Goal: Task Accomplishment & Management: Manage account settings

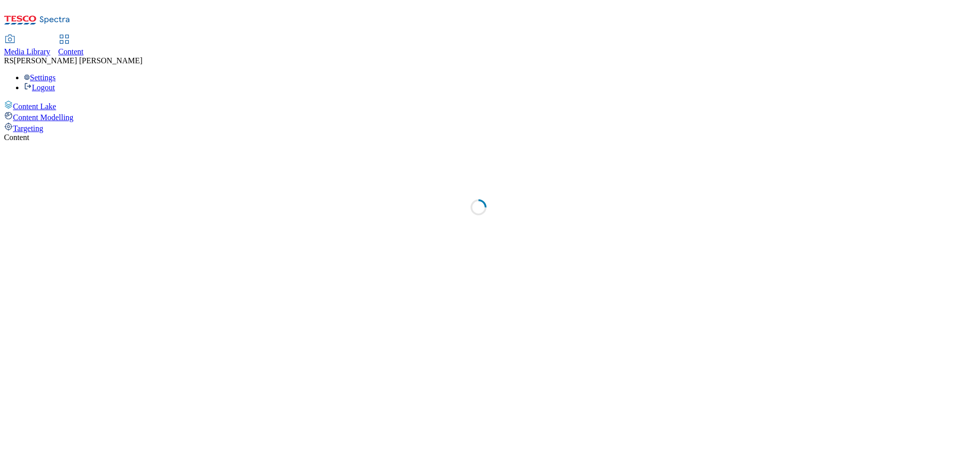
select select "ghs-[GEOGRAPHIC_DATA]"
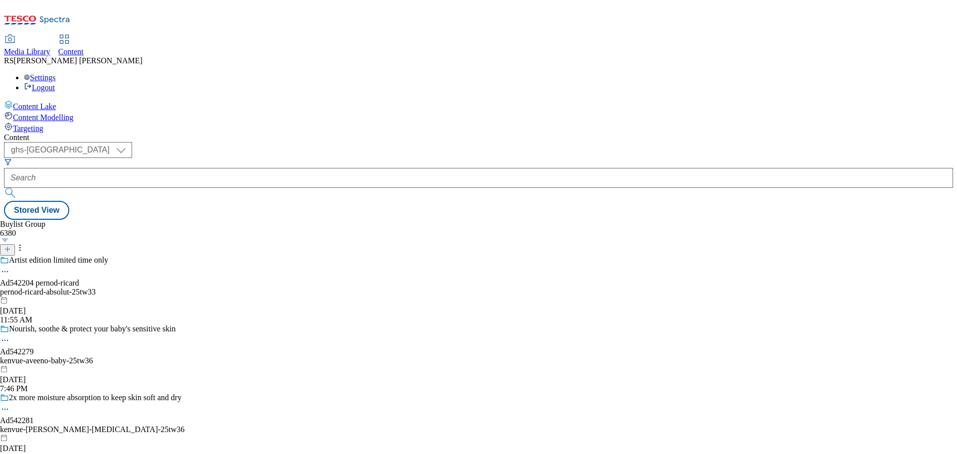
click at [60, 13] on icon at bounding box center [37, 22] width 66 height 21
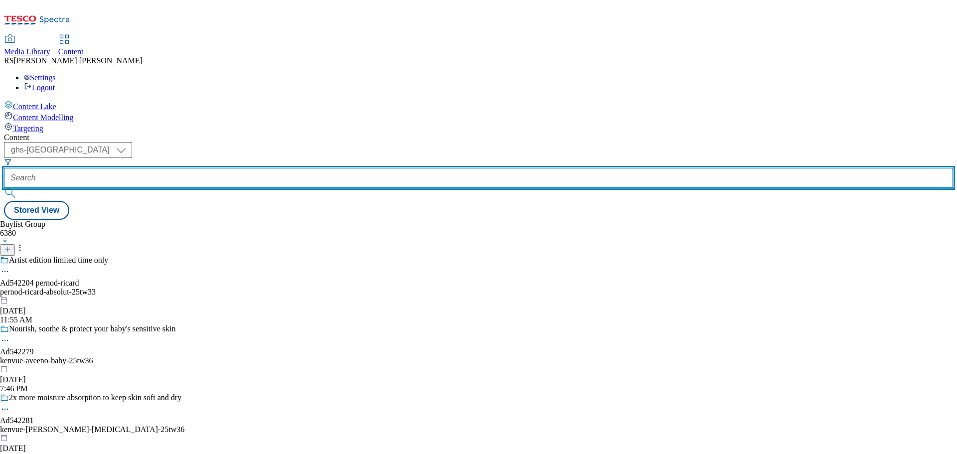
click at [246, 168] on input "text" at bounding box center [478, 178] width 949 height 20
paste input "541986"
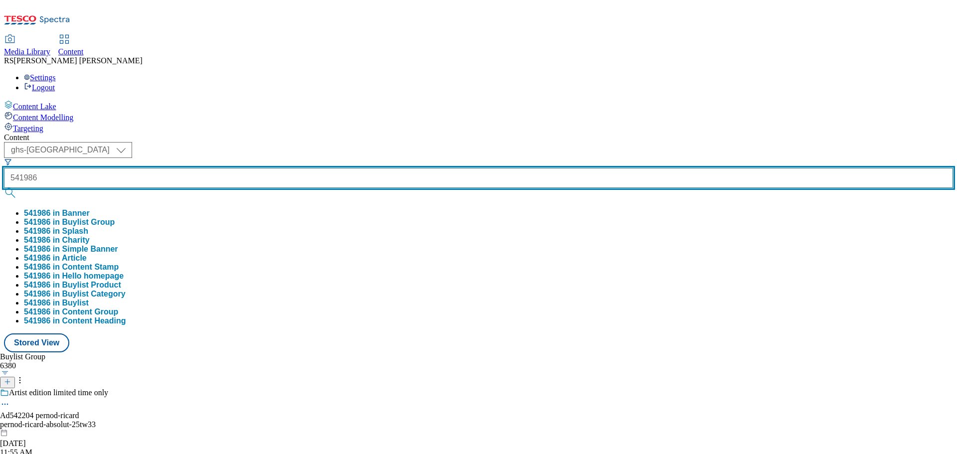
type input "541986"
click at [4, 188] on button "submit" at bounding box center [11, 193] width 14 height 10
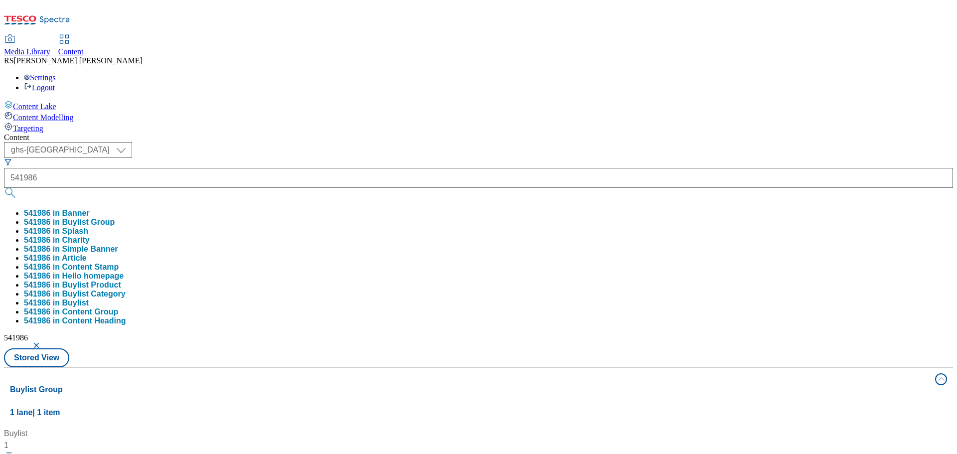
click at [649, 428] on div "Buylist 1 Ad541986 / [GEOGRAPHIC_DATA]-centrum-25tw33 / [GEOGRAPHIC_DATA]-centr…" at bounding box center [478, 428] width 937 height 0
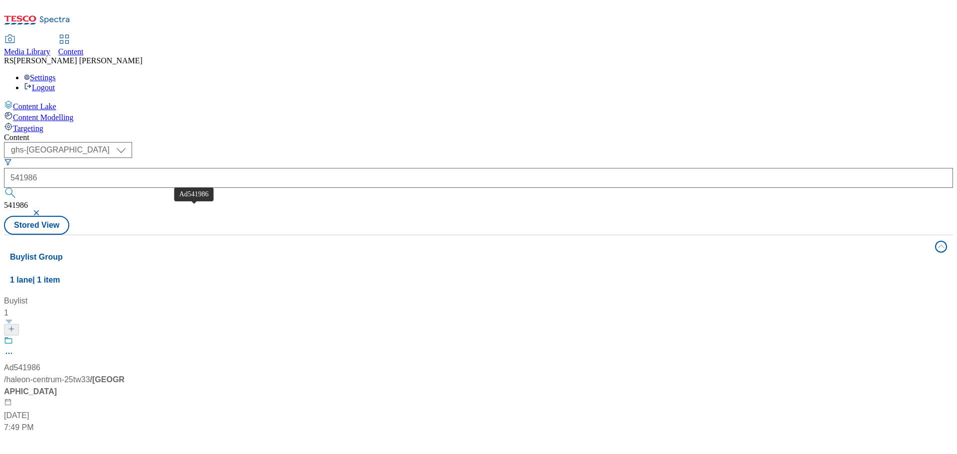
click at [40, 362] on span "Ad541986" at bounding box center [22, 368] width 36 height 12
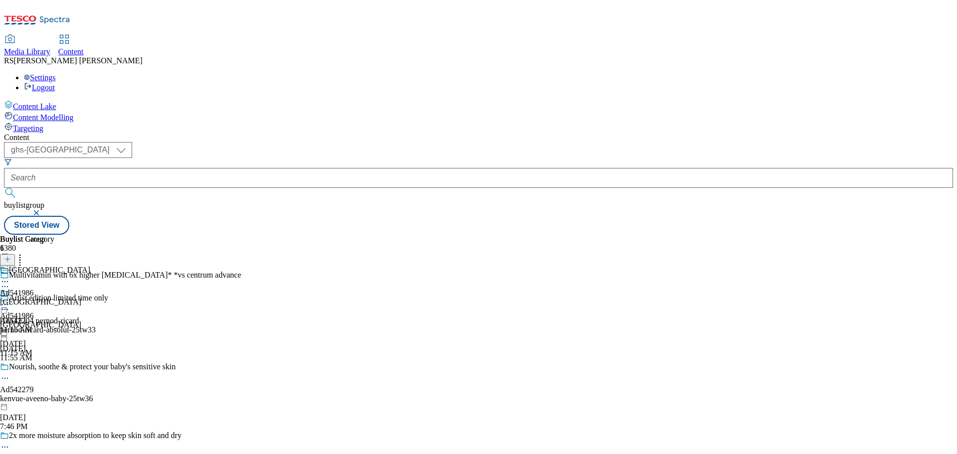
click at [3, 286] on circle at bounding box center [2, 286] width 1 height 1
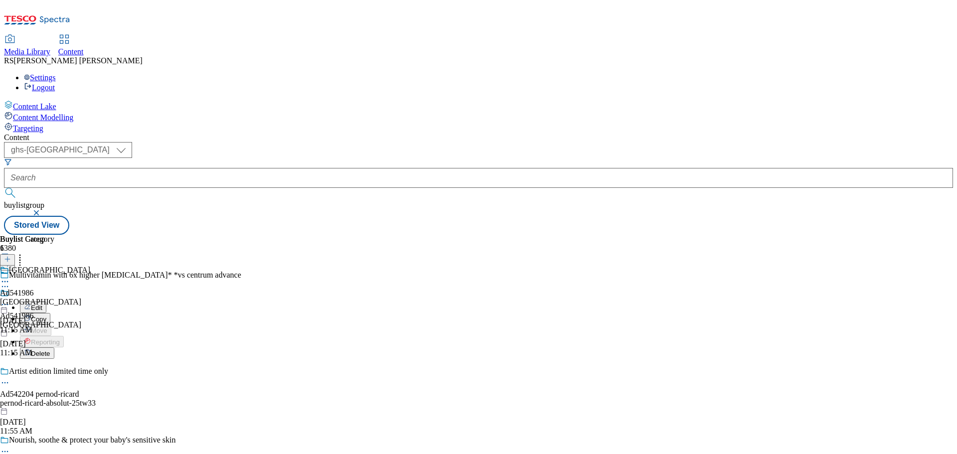
click at [46, 302] on button "Edit" at bounding box center [33, 307] width 26 height 11
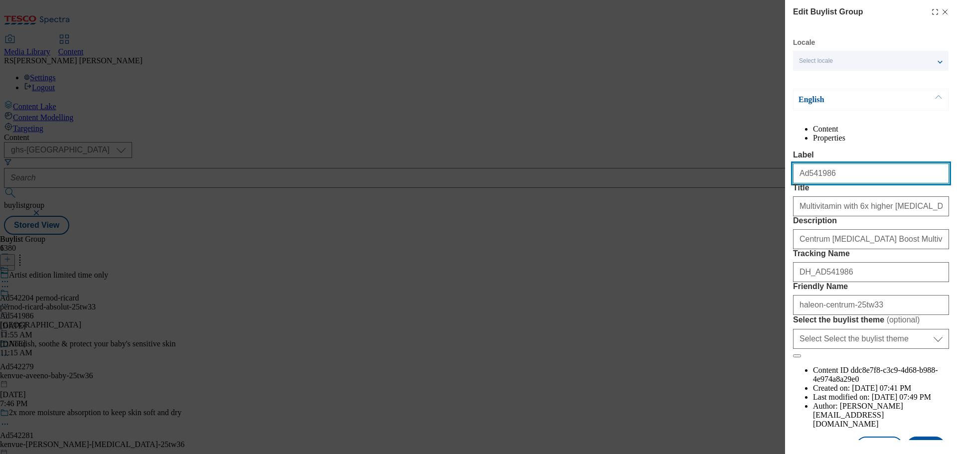
drag, startPoint x: 902, startPoint y: 201, endPoint x: 752, endPoint y: 195, distance: 150.7
click at [752, 195] on div "Edit Buylist Group Locale Select locale English Welsh English Content Propertie…" at bounding box center [478, 227] width 957 height 454
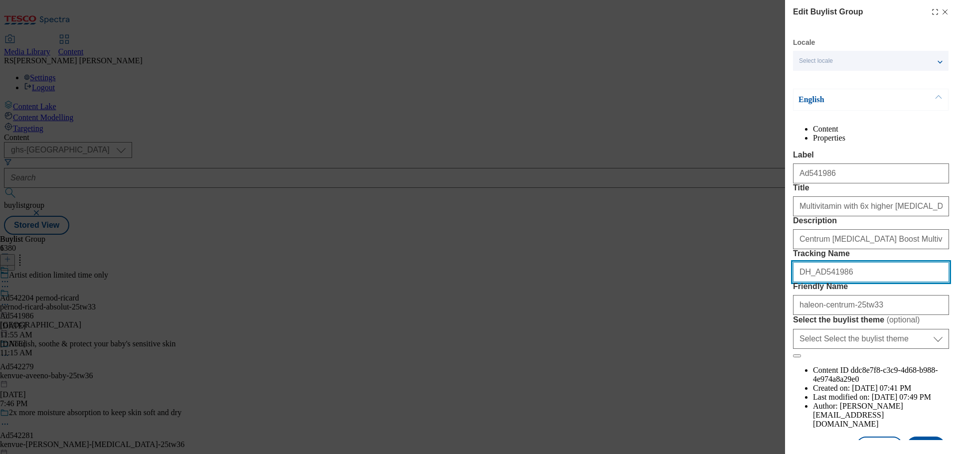
click at [830, 282] on input "DH_AD541986" at bounding box center [871, 272] width 156 height 20
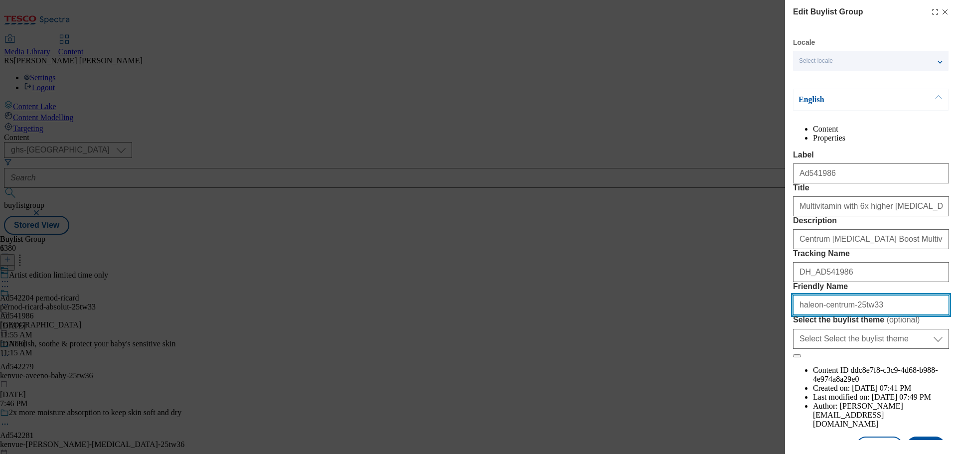
click at [846, 315] on input "haleon-centrum-25tw33" at bounding box center [871, 305] width 156 height 20
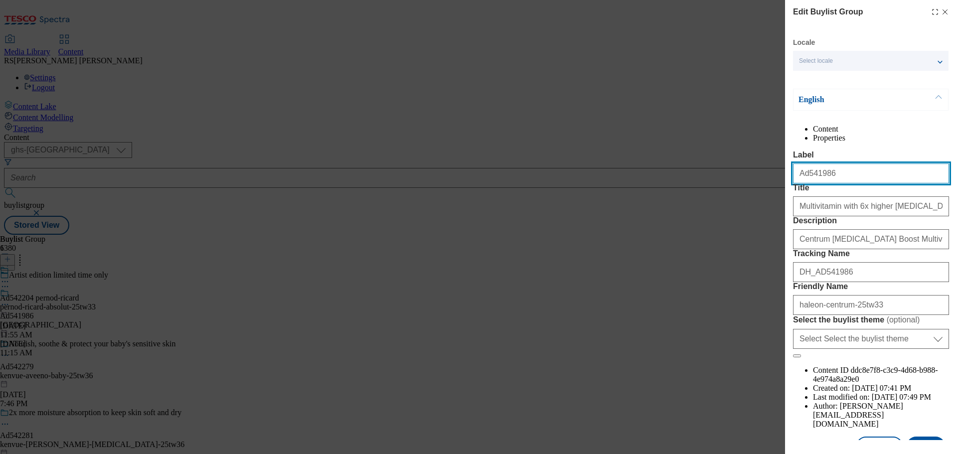
drag, startPoint x: 848, startPoint y: 192, endPoint x: 807, endPoint y: 202, distance: 41.7
click at [807, 183] on input "Ad541986" at bounding box center [871, 174] width 156 height 20
click at [941, 9] on icon "Modal" at bounding box center [945, 12] width 8 height 8
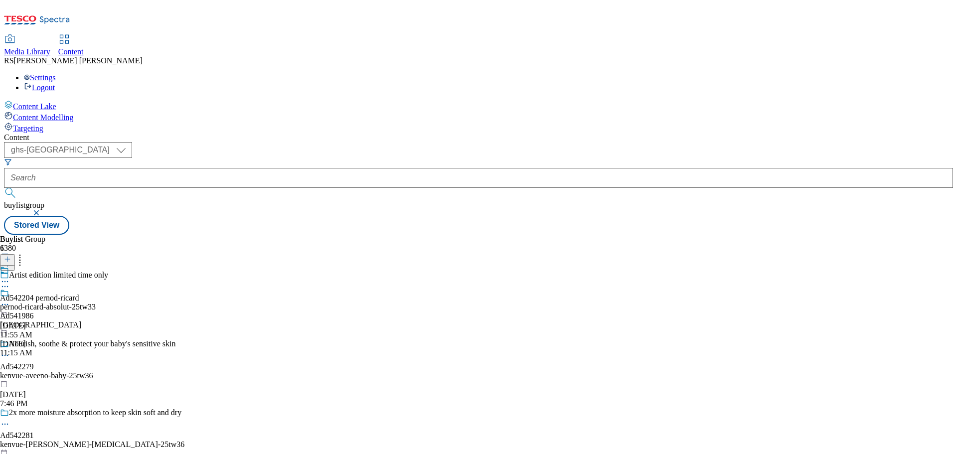
click at [10, 300] on icon at bounding box center [5, 305] width 10 height 10
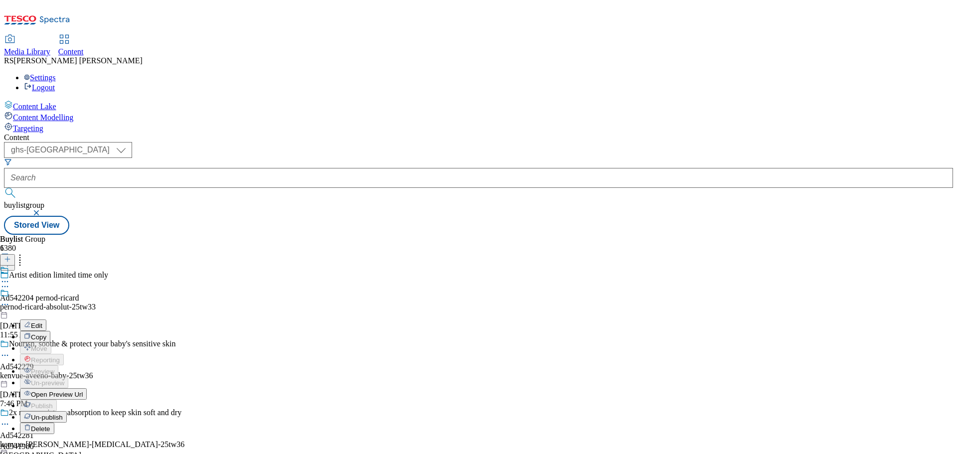
click at [46, 320] on button "Edit" at bounding box center [33, 325] width 26 height 11
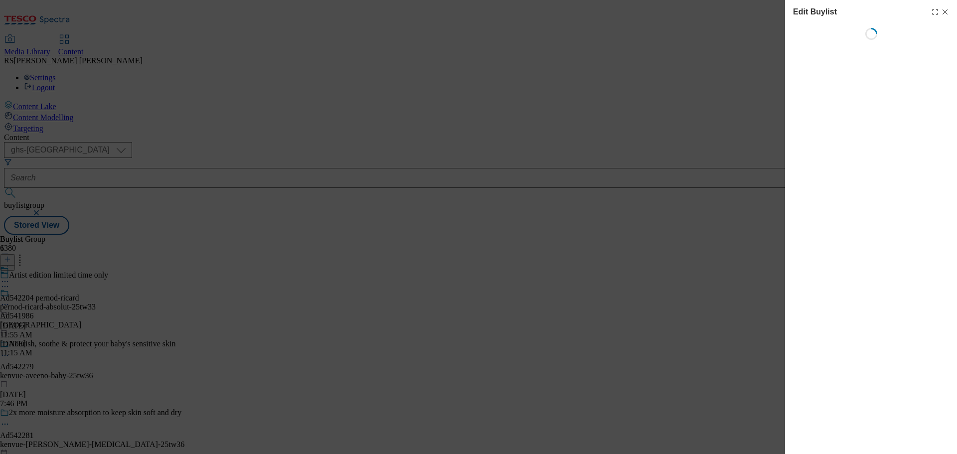
select select "tactical"
select select "supplier funded short term 1-3 weeks"
select select "dunnhumby"
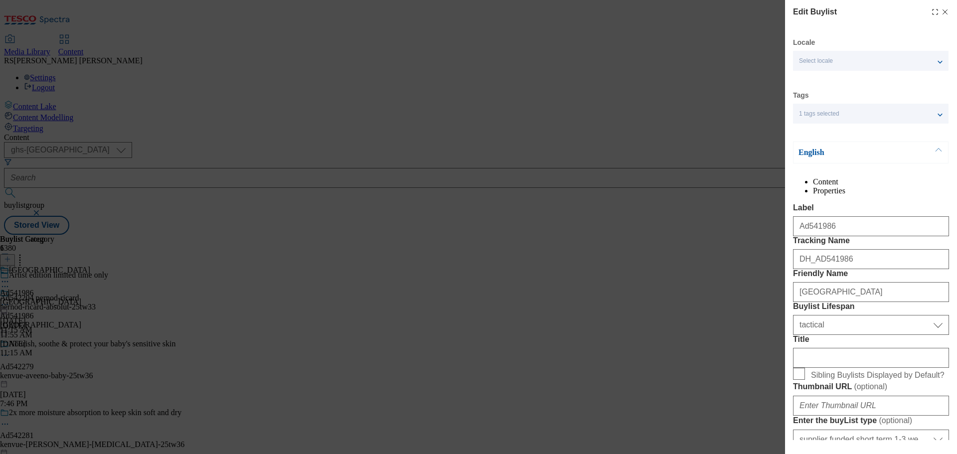
select select "Banner"
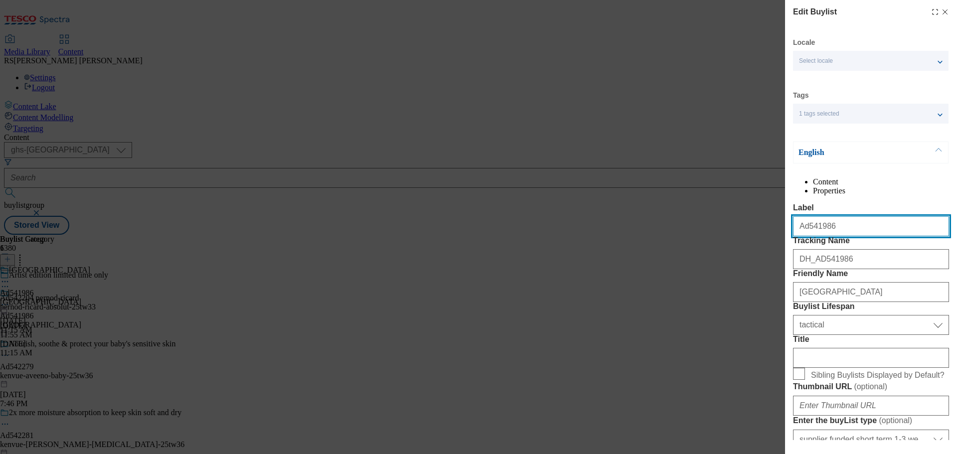
drag, startPoint x: 851, startPoint y: 250, endPoint x: 783, endPoint y: 243, distance: 67.7
click at [783, 243] on div "Edit Buylist Locale Select locale English Welsh Tags 1 tags selected fnf market…" at bounding box center [478, 227] width 957 height 454
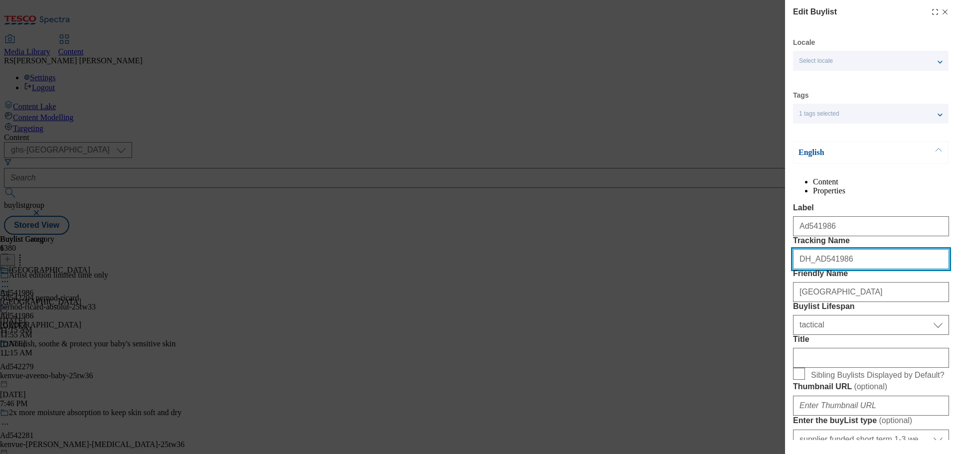
click at [813, 269] on input "DH_AD541986" at bounding box center [871, 259] width 156 height 20
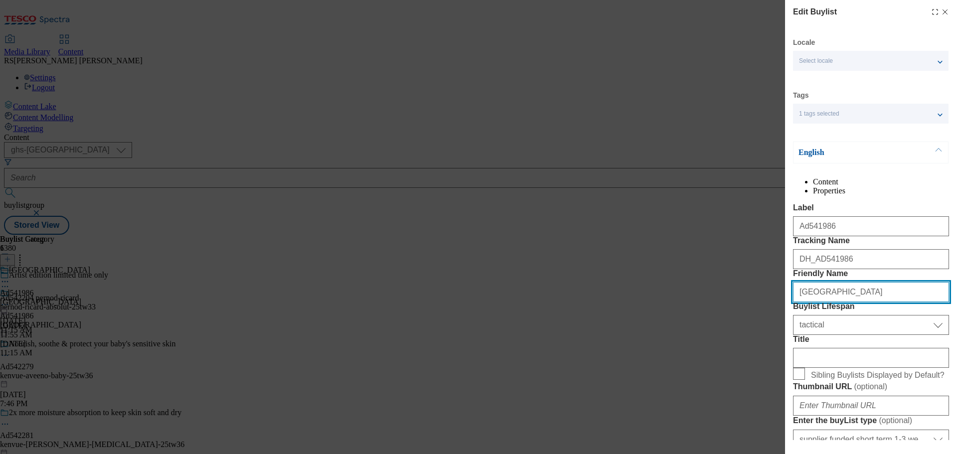
click at [857, 302] on input "[GEOGRAPHIC_DATA]" at bounding box center [871, 292] width 156 height 20
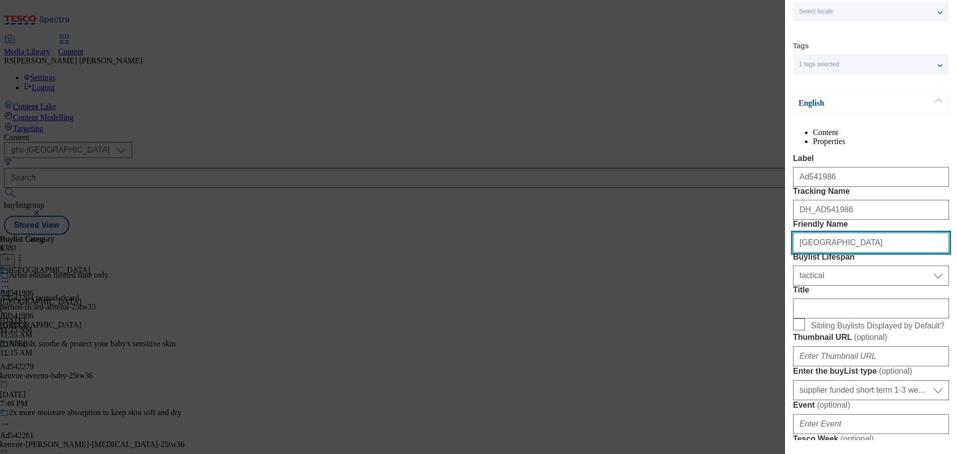
scroll to position [50, 0]
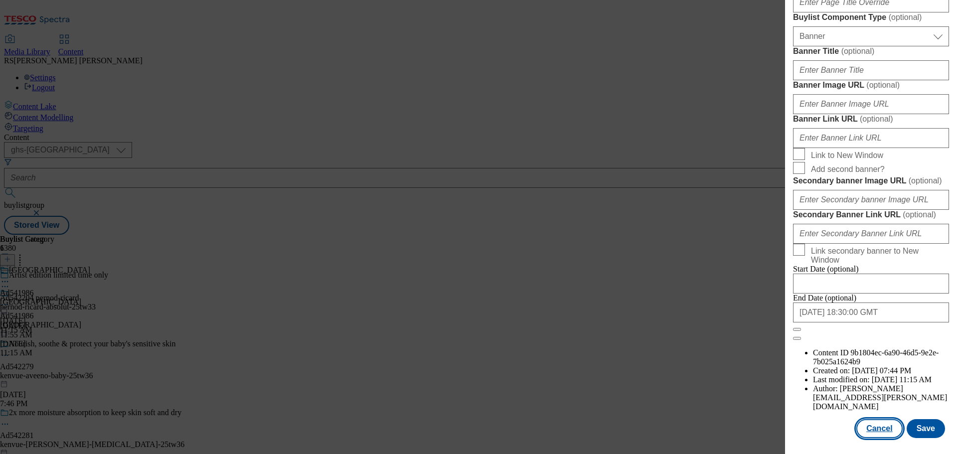
click at [879, 430] on button "Cancel" at bounding box center [879, 428] width 46 height 19
select select "tactical"
select select "supplier funded short term 1-3 weeks"
select select "dunnhumby"
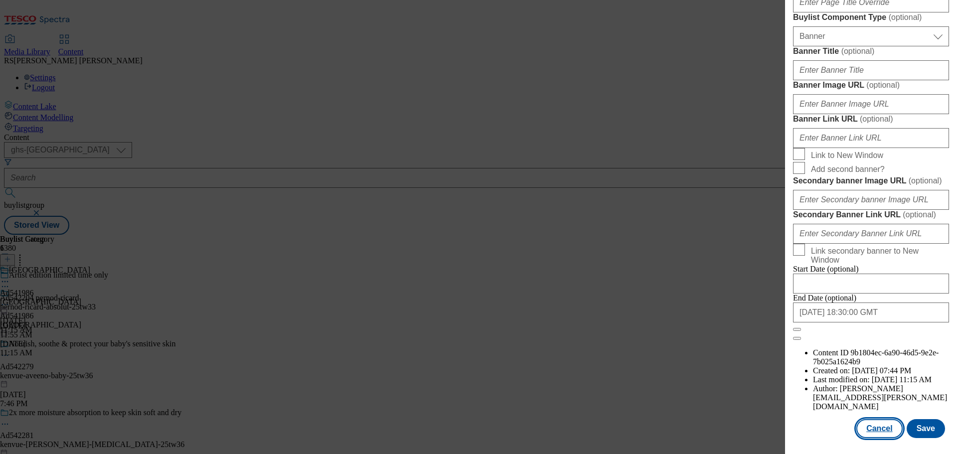
select select "Banner"
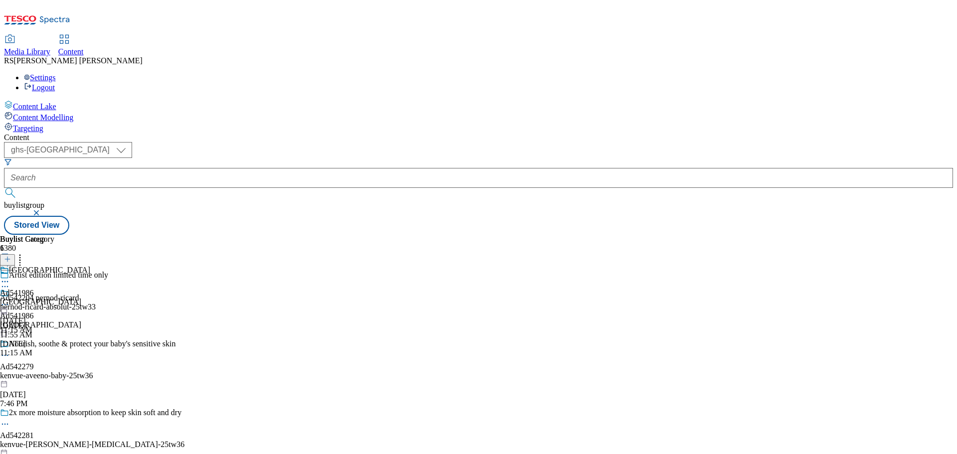
click at [10, 277] on icon at bounding box center [5, 282] width 10 height 10
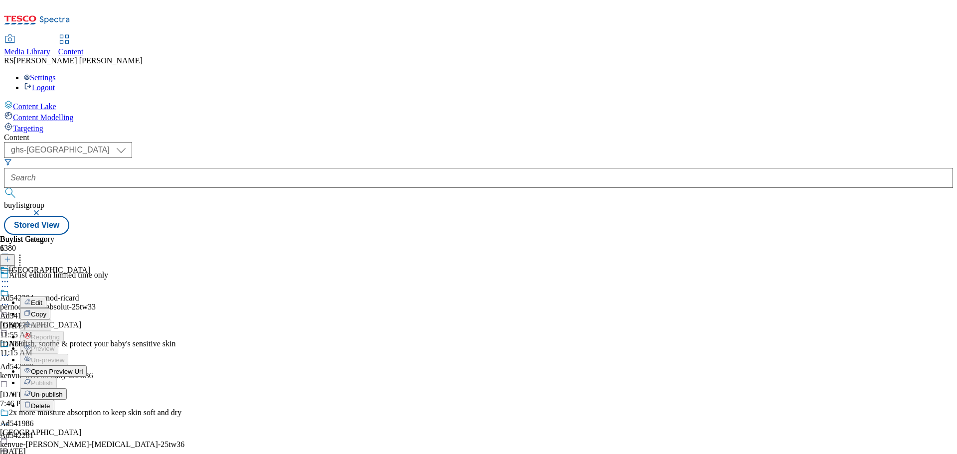
click at [46, 297] on button "Edit" at bounding box center [33, 302] width 26 height 11
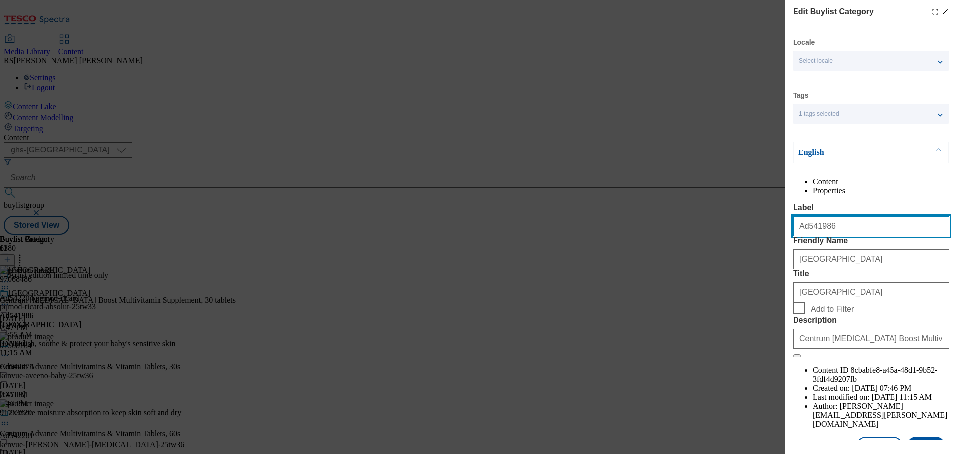
click at [835, 236] on input "Ad541986" at bounding box center [871, 226] width 156 height 20
drag, startPoint x: 794, startPoint y: 242, endPoint x: 773, endPoint y: 242, distance: 20.9
click at [773, 242] on div "Edit Buylist Category Locale Select locale English Welsh Tags 1 tags selected f…" at bounding box center [478, 227] width 957 height 454
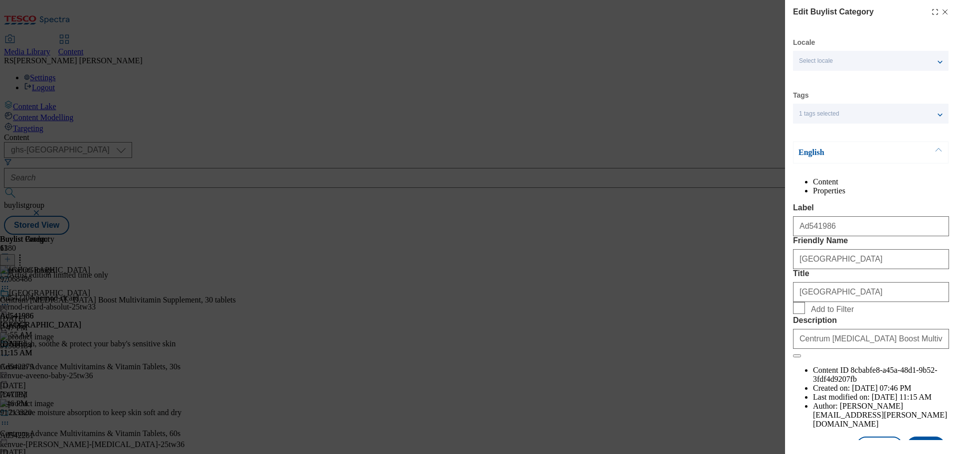
drag, startPoint x: 864, startPoint y: 292, endPoint x: 869, endPoint y: 304, distance: 13.0
click at [867, 269] on div "[GEOGRAPHIC_DATA]" at bounding box center [871, 257] width 156 height 24
drag, startPoint x: 870, startPoint y: 301, endPoint x: 791, endPoint y: 298, distance: 79.3
click at [791, 298] on div "Edit Buylist Category Locale Select locale English Welsh Tags 1 tags selected f…" at bounding box center [871, 220] width 172 height 440
click at [845, 302] on div "[GEOGRAPHIC_DATA]" at bounding box center [871, 290] width 156 height 24
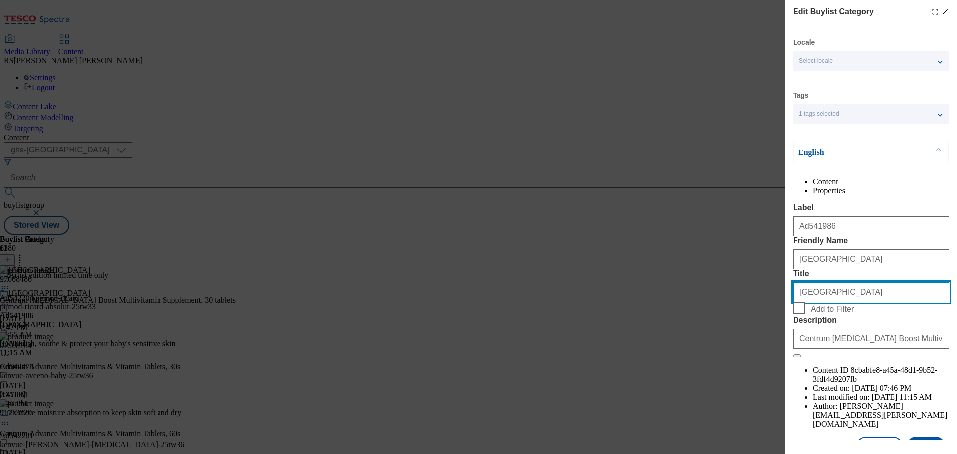
drag, startPoint x: 848, startPoint y: 347, endPoint x: 758, endPoint y: 346, distance: 90.2
click at [758, 346] on div "Edit Buylist Category Locale Select locale English Welsh Tags 1 tags selected f…" at bounding box center [478, 227] width 957 height 454
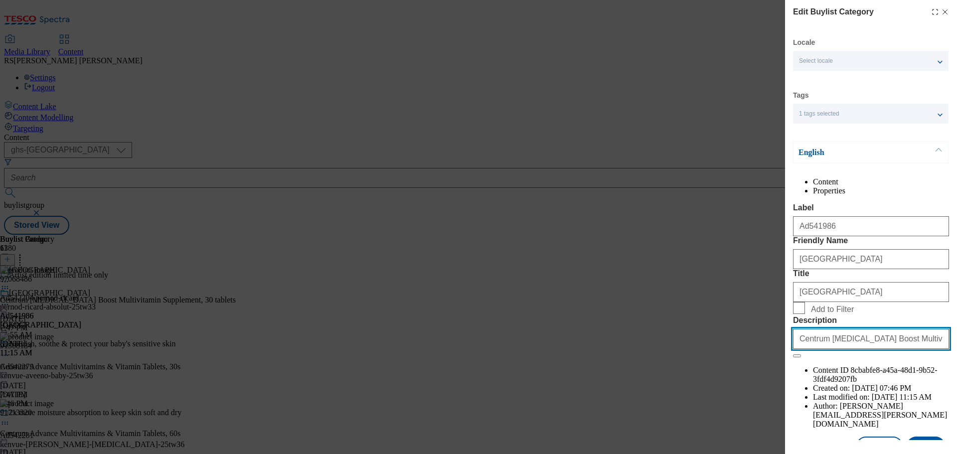
click at [850, 349] on input "Centrum [MEDICAL_DATA] Boost Multivitamin Supplement, 30 tablets" at bounding box center [871, 339] width 156 height 20
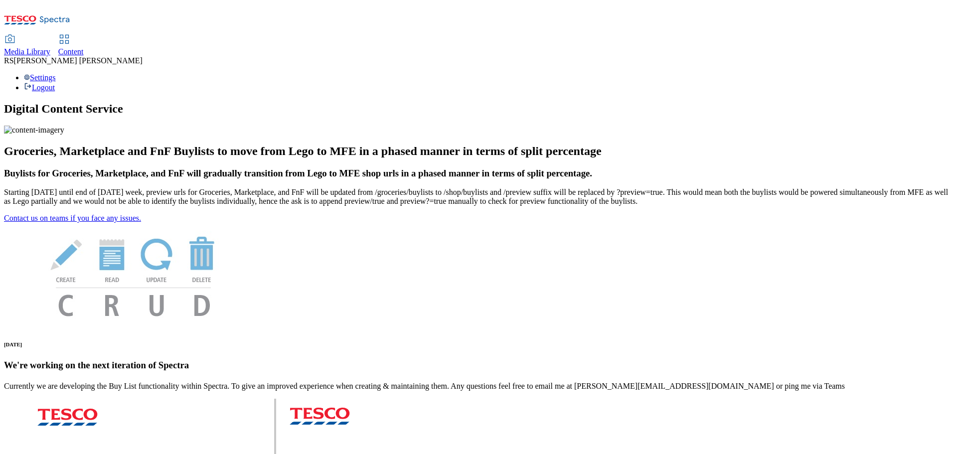
click at [84, 47] on span "Content" at bounding box center [70, 51] width 25 height 8
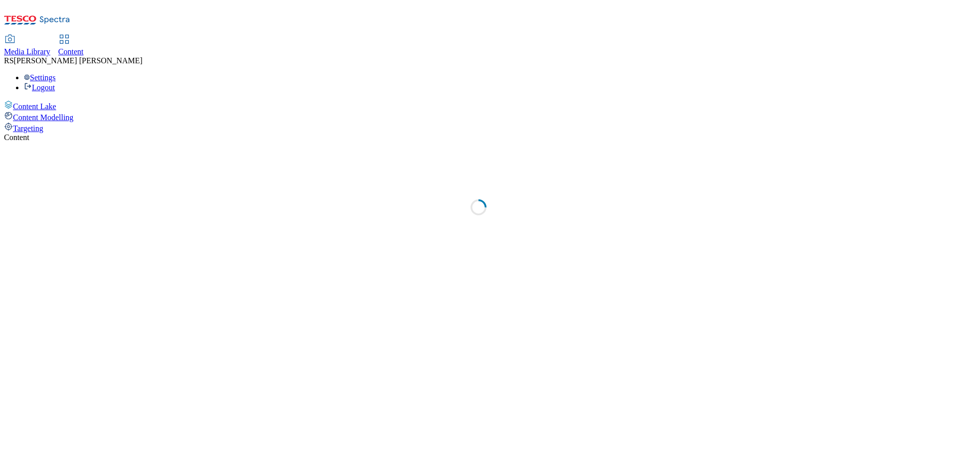
select select "ghs-[GEOGRAPHIC_DATA]"
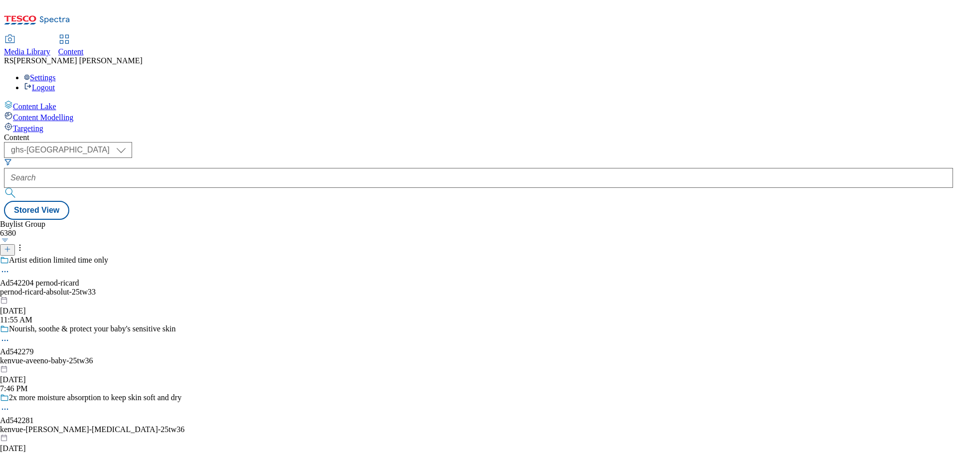
click at [10, 238] on button "button" at bounding box center [5, 240] width 10 height 5
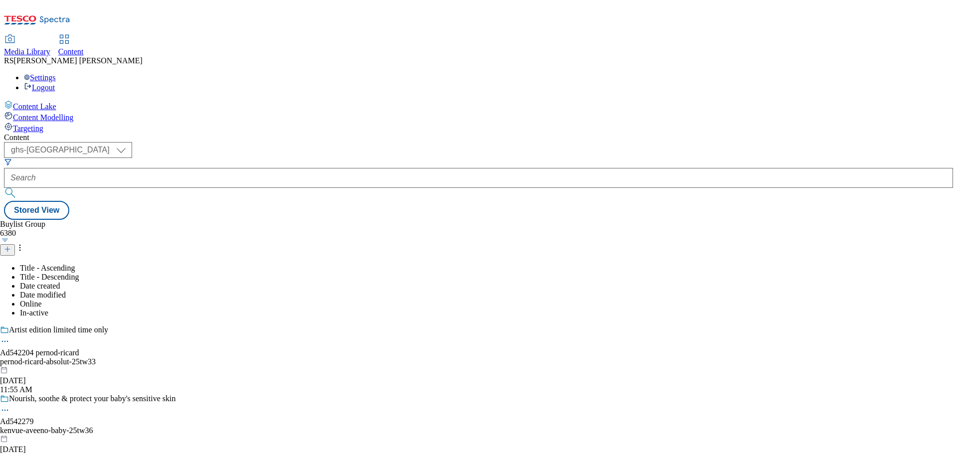
click at [464, 220] on div "Buylist Group 6380 Title - Ascending Title - Descending Date created Date modif…" at bounding box center [478, 220] width 949 height 0
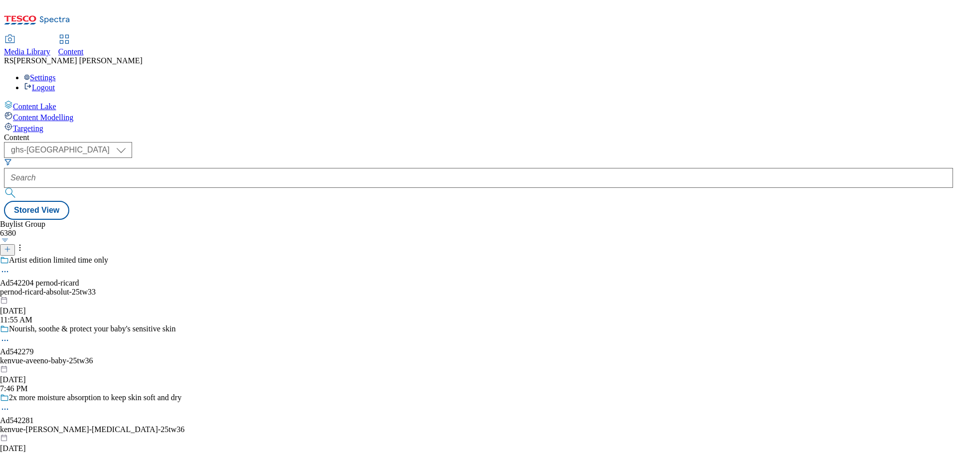
click at [11, 246] on icon at bounding box center [7, 249] width 7 height 7
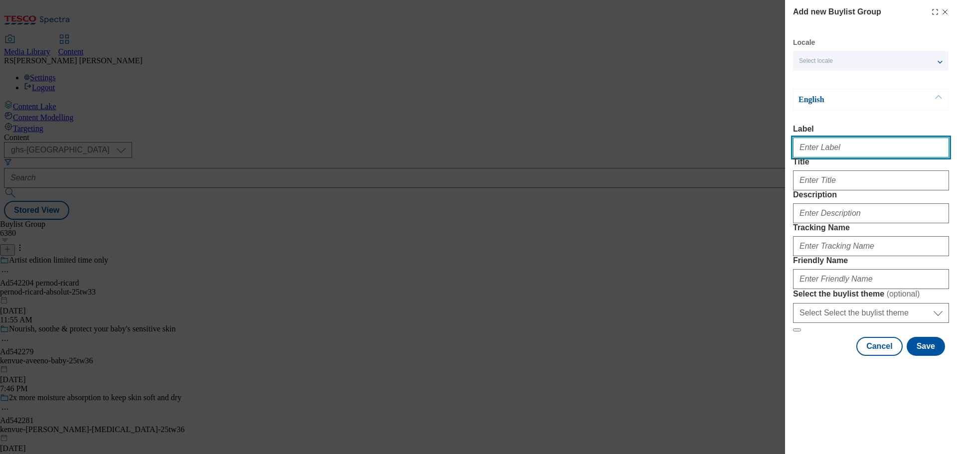
click at [819, 146] on input "Label" at bounding box center [871, 148] width 156 height 20
paste input "Ad541986"
type input "Ad541986"
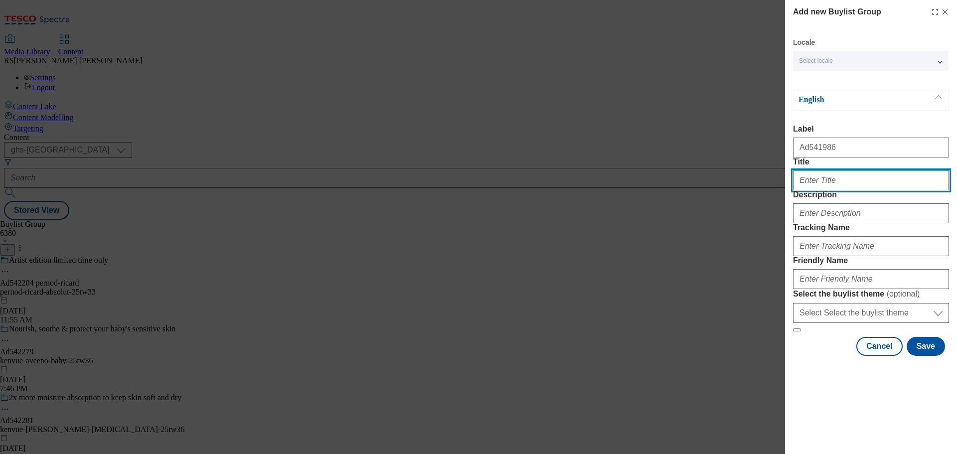
click at [824, 190] on input "Title" at bounding box center [871, 180] width 156 height 20
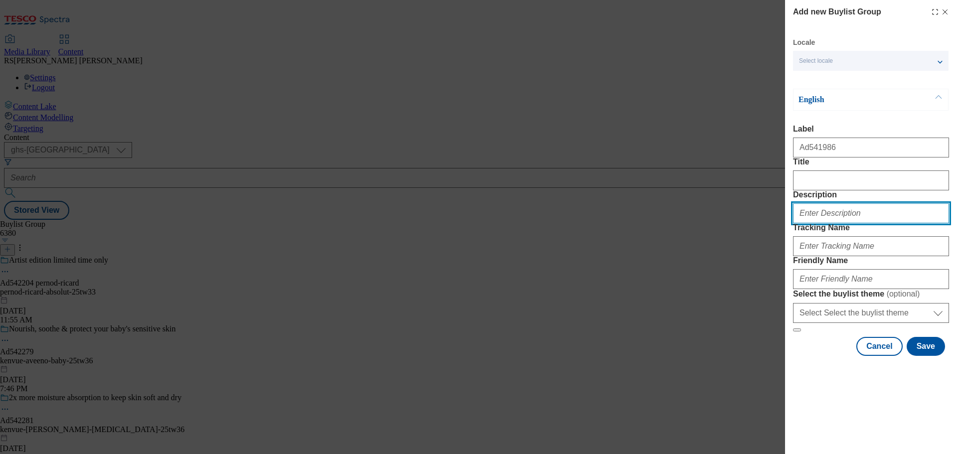
click at [835, 223] on input "Description" at bounding box center [871, 213] width 156 height 20
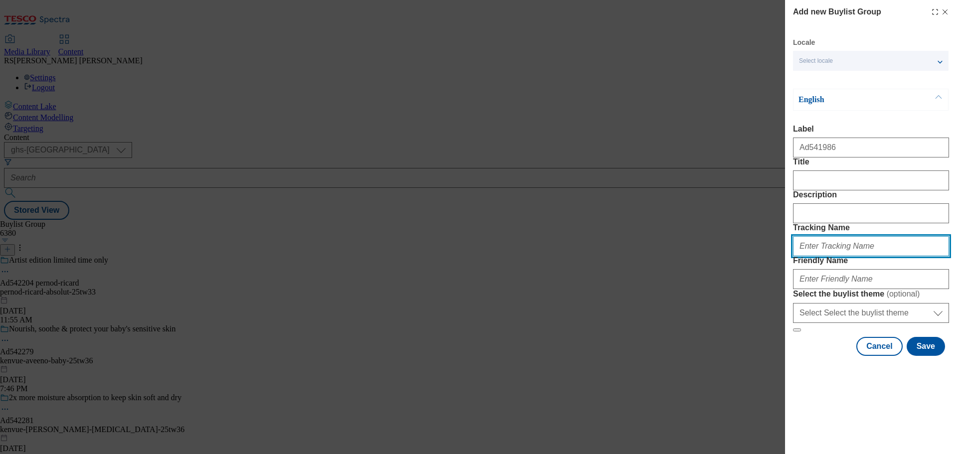
click at [831, 256] on input "Tracking Name" at bounding box center [871, 246] width 156 height 20
paste input "DH_AD541986"
type input "DH_AD541986"
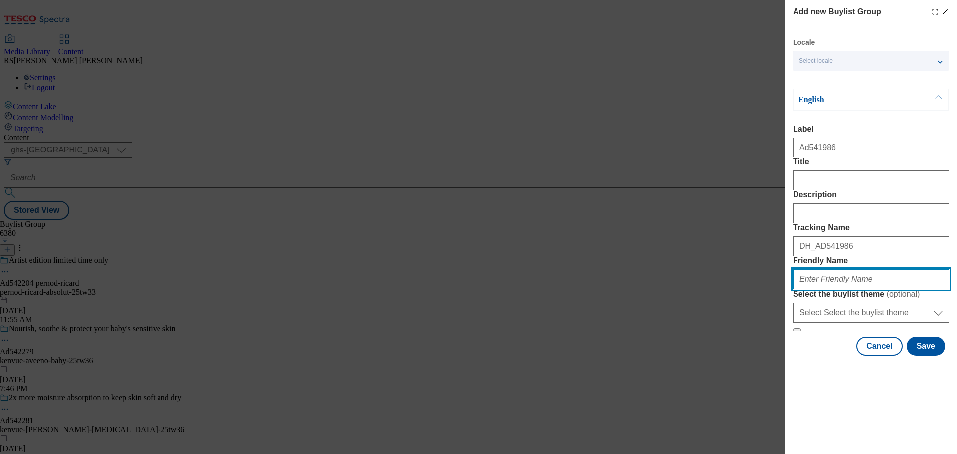
click at [817, 289] on input "Friendly Name" at bounding box center [871, 279] width 156 height 20
paste input "haleon-centrum-25tw33"
type input "haleon-centrum-25tw33"
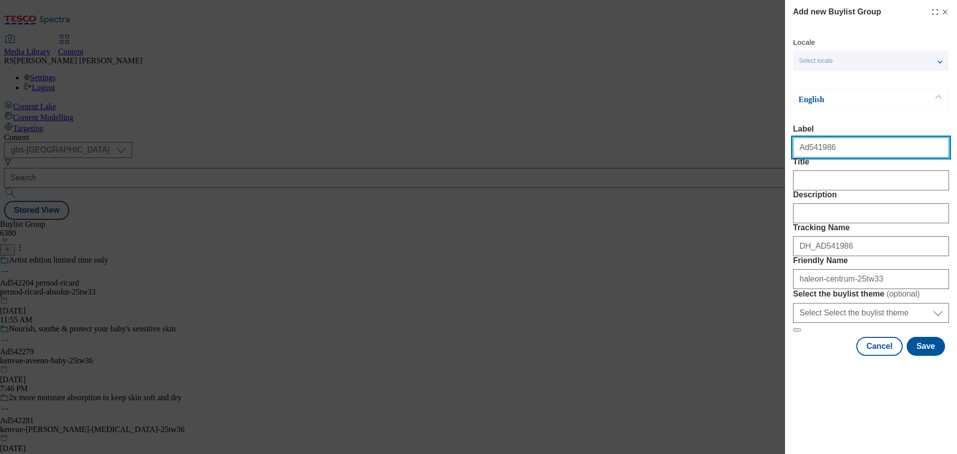
drag, startPoint x: 845, startPoint y: 148, endPoint x: 808, endPoint y: 163, distance: 40.5
click at [808, 163] on form "Label Ad541986 Title Description Tracking Name DH_AD541986 Friendly Name haleon…" at bounding box center [871, 228] width 156 height 207
paste input "22"
type input "Ad542286"
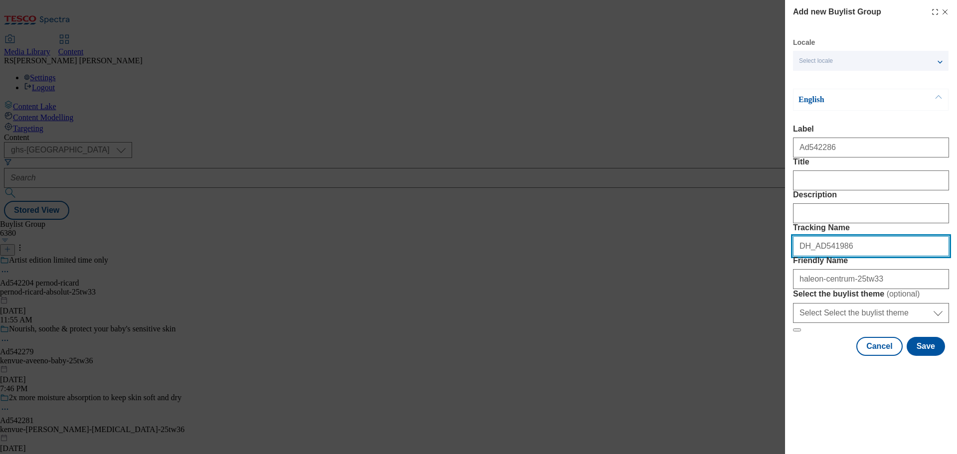
drag, startPoint x: 851, startPoint y: 300, endPoint x: 817, endPoint y: 305, distance: 34.3
click at [817, 256] on input "DH_AD541986" at bounding box center [871, 246] width 156 height 20
paste input "22"
type input "DH_AD542286"
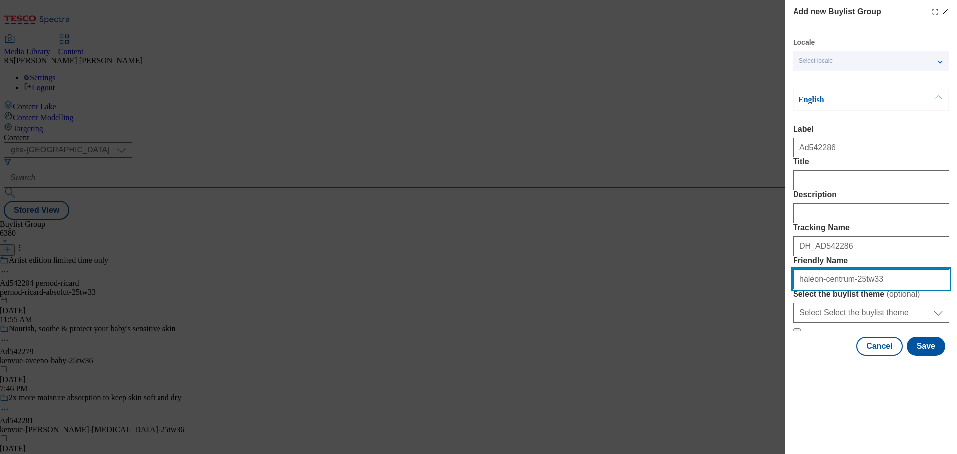
click at [878, 289] on input "haleon-centrum-25tw33" at bounding box center [871, 279] width 156 height 20
drag, startPoint x: 817, startPoint y: 351, endPoint x: 779, endPoint y: 350, distance: 38.4
click at [779, 350] on div "Add new Buylist Group Locale Select locale English Welsh English Label Ad542286…" at bounding box center [478, 227] width 957 height 454
paste input "[GEOGRAPHIC_DATA]"
drag, startPoint x: 802, startPoint y: 347, endPoint x: 791, endPoint y: 348, distance: 11.1
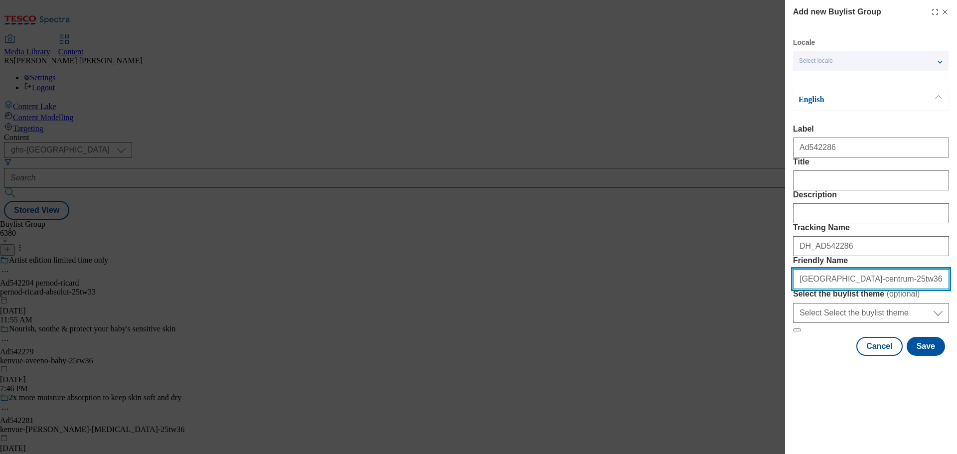
click at [791, 348] on div "Add new Buylist Group Locale Select locale English Welsh English Label Ad542286…" at bounding box center [871, 179] width 172 height 358
drag, startPoint x: 820, startPoint y: 352, endPoint x: 845, endPoint y: 353, distance: 24.4
click at [845, 289] on input "kenvue-centrum-25tw36" at bounding box center [871, 279] width 156 height 20
type input "kenvue-benylin-25tw36"
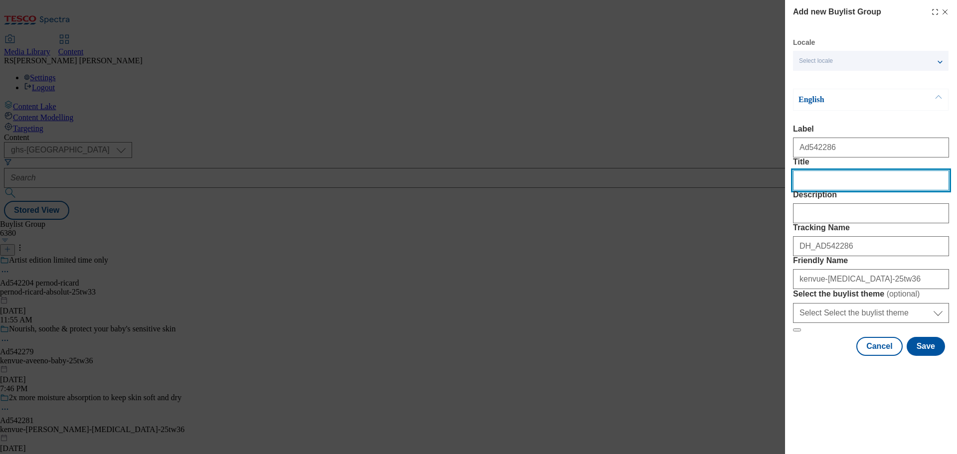
click at [815, 190] on input "Title" at bounding box center [871, 180] width 156 height 20
paste input "Gets to workfast to soothe any cough"
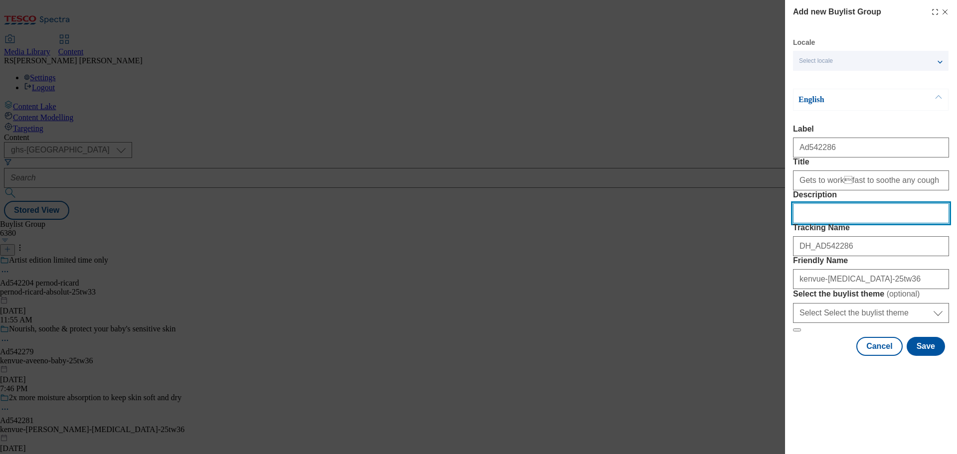
click at [834, 223] on input "Description" at bounding box center [871, 213] width 156 height 20
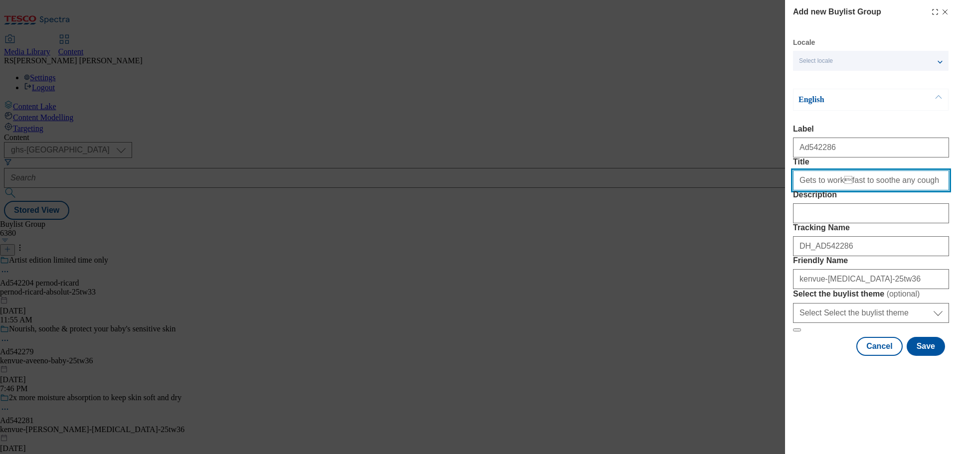
click at [837, 190] on input "Gets to workfast to soothe any cough" at bounding box center [871, 180] width 156 height 20
type input "Gets to work fast to soothe any cough"
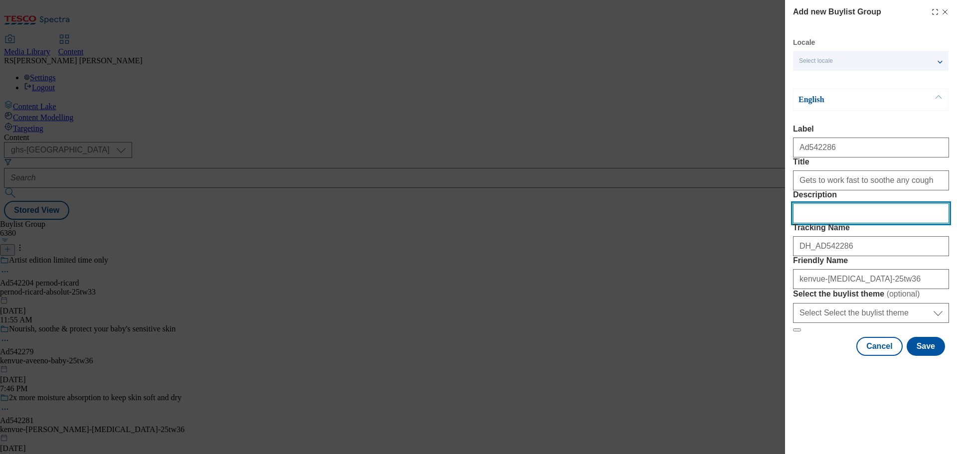
click at [861, 223] on input "Description" at bounding box center [871, 213] width 156 height 20
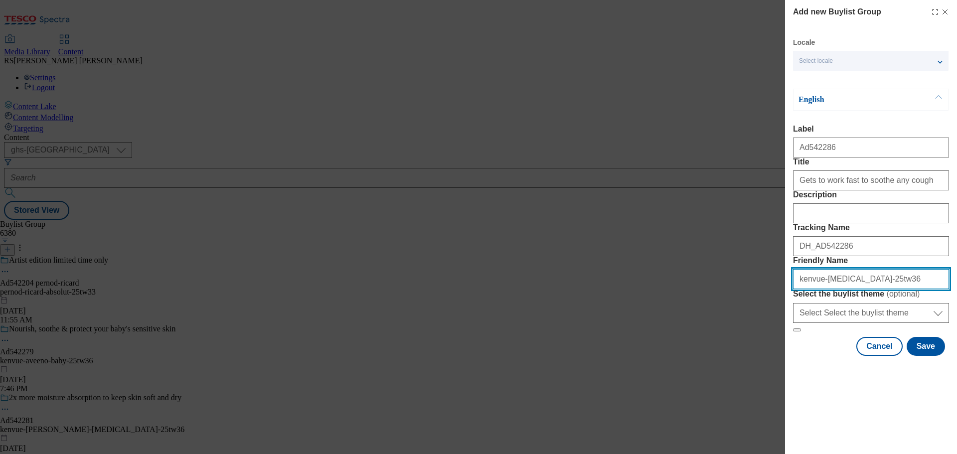
drag, startPoint x: 902, startPoint y: 351, endPoint x: 753, endPoint y: 356, distance: 148.6
click at [753, 356] on div "Add new Buylist Group Locale Select locale English Welsh English Label Ad542286…" at bounding box center [478, 227] width 957 height 454
click at [879, 289] on div "kenvue-benylin-25tw36" at bounding box center [871, 277] width 156 height 24
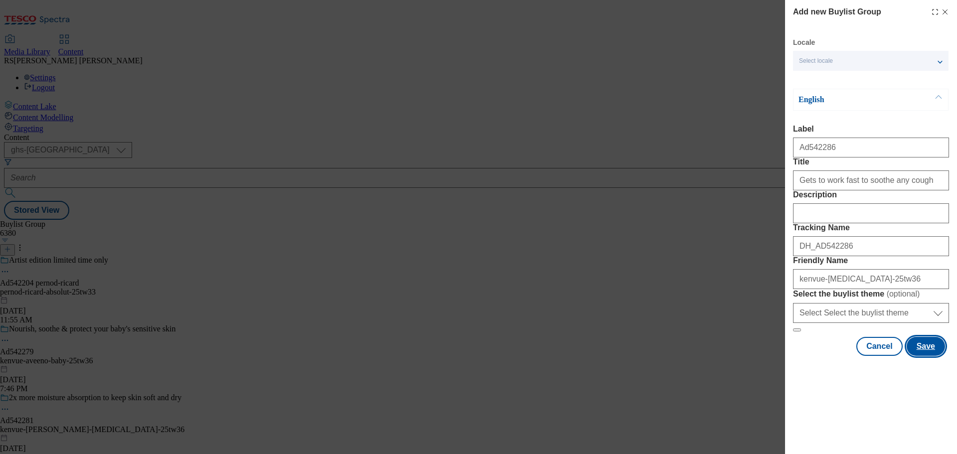
click at [923, 356] on button "Save" at bounding box center [926, 346] width 38 height 19
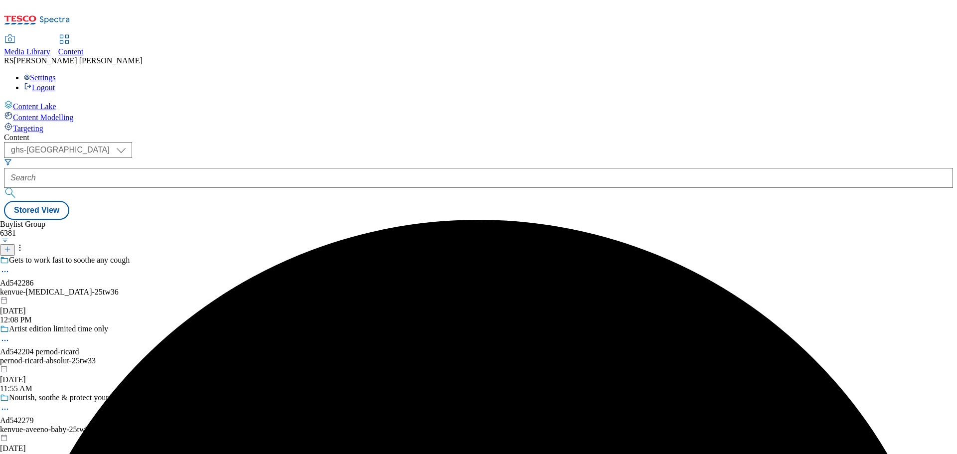
click at [184, 288] on div "kenvue-benylin-25tw36" at bounding box center [92, 292] width 184 height 9
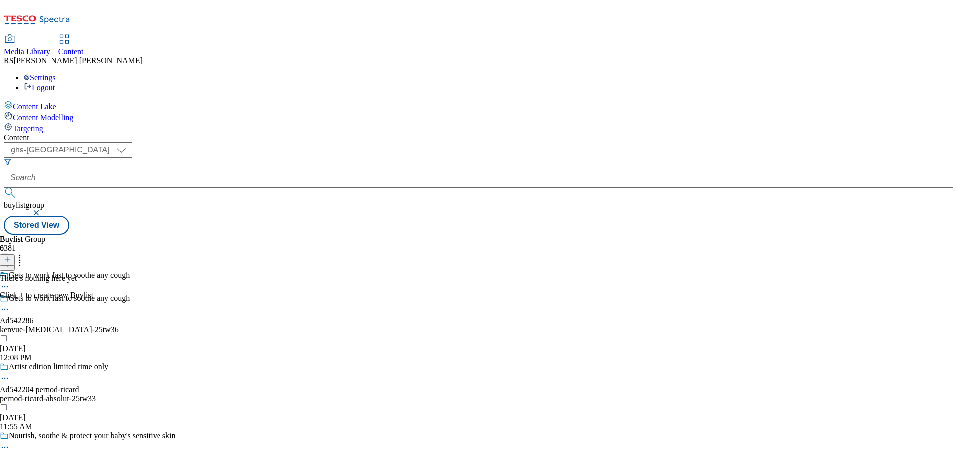
click at [11, 256] on icon at bounding box center [7, 259] width 7 height 7
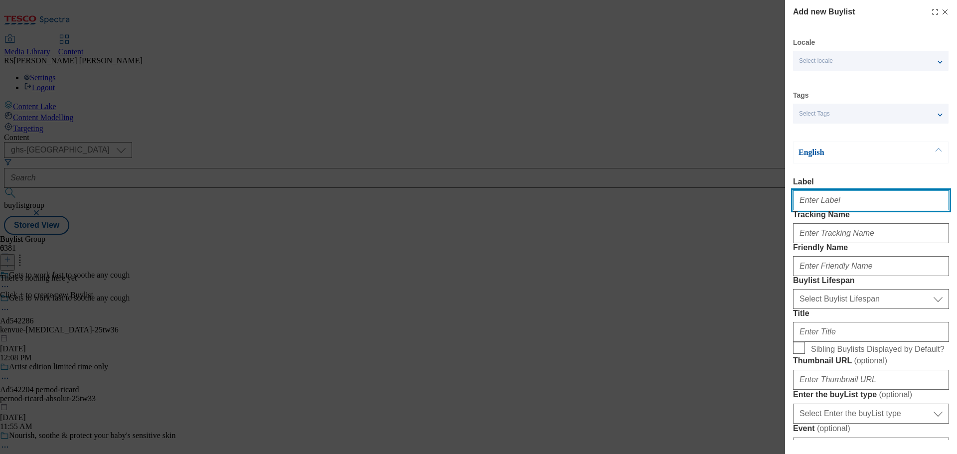
click at [832, 197] on input "Label" at bounding box center [871, 200] width 156 height 20
paste input "Ad541986"
type input "Ad541986"
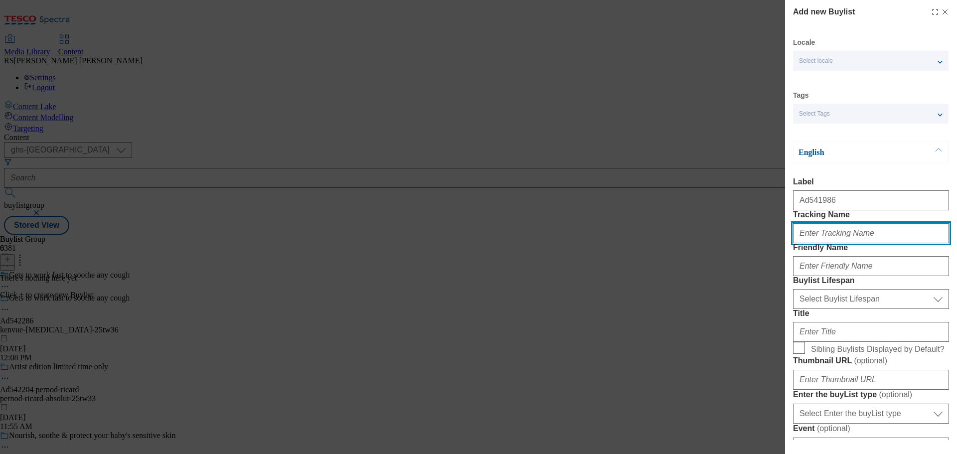
click at [823, 243] on input "Tracking Name" at bounding box center [871, 233] width 156 height 20
paste input "DH_AD541986"
type input "DH_AD541986"
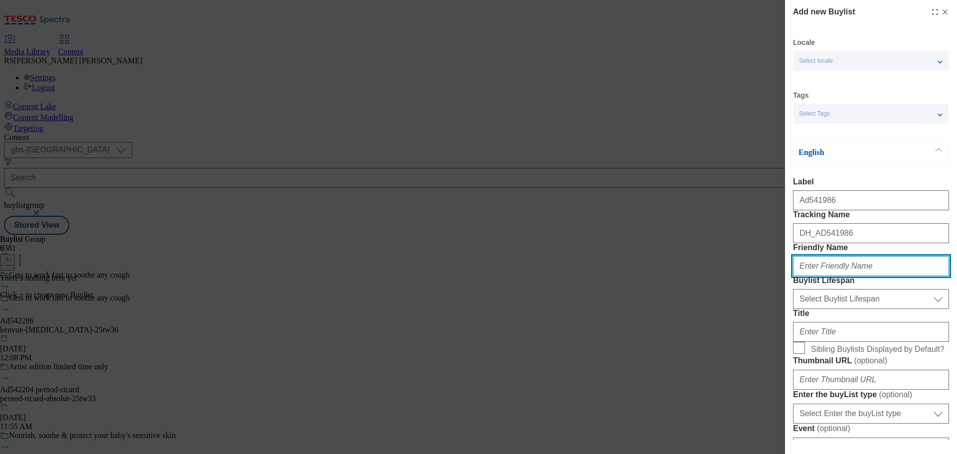
click at [844, 276] on input "Friendly Name" at bounding box center [871, 266] width 156 height 20
paste input "[GEOGRAPHIC_DATA]"
type input "[GEOGRAPHIC_DATA]"
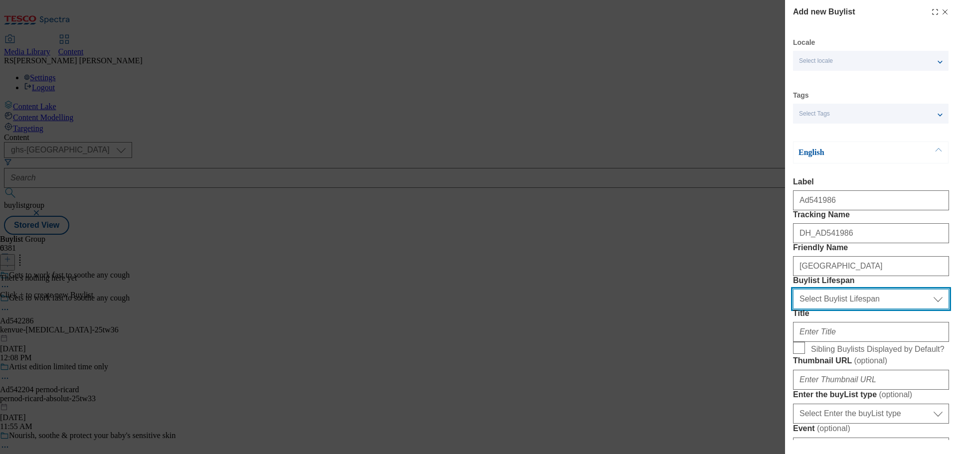
click at [860, 309] on select "Select Buylist Lifespan evergreen seasonal tactical" at bounding box center [871, 299] width 156 height 20
select select "tactical"
click at [793, 309] on select "Select Buylist Lifespan evergreen seasonal tactical" at bounding box center [871, 299] width 156 height 20
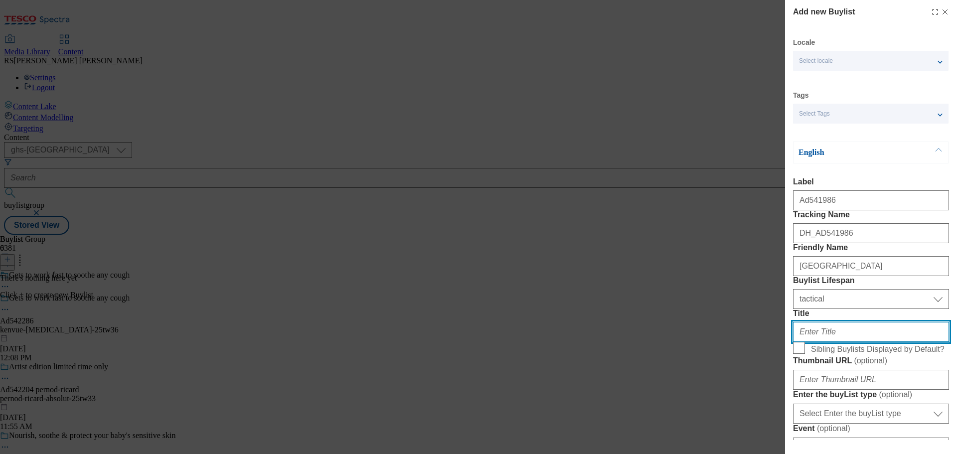
click at [848, 342] on input "Title" at bounding box center [871, 332] width 156 height 20
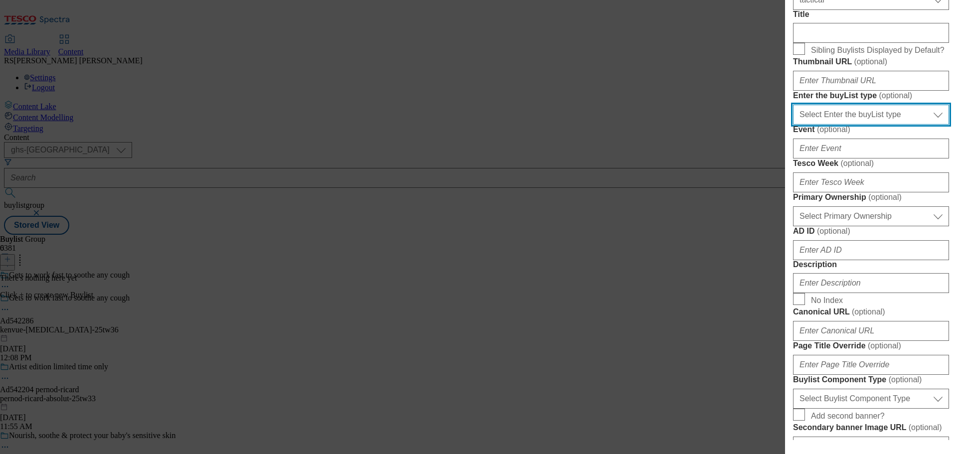
click at [847, 125] on select "Select Enter the buyList type event supplier funded long term >4 weeks supplier…" at bounding box center [871, 115] width 156 height 20
select select "supplier funded short term 1-3 weeks"
click at [793, 125] on select "Select Enter the buyList type event supplier funded long term >4 weeks supplier…" at bounding box center [871, 115] width 156 height 20
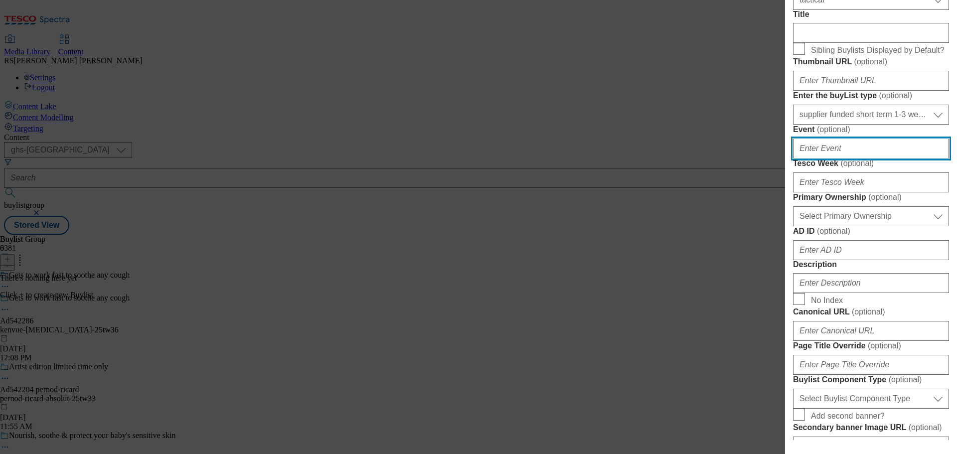
click at [849, 159] on input "Event ( optional )" at bounding box center [871, 149] width 156 height 20
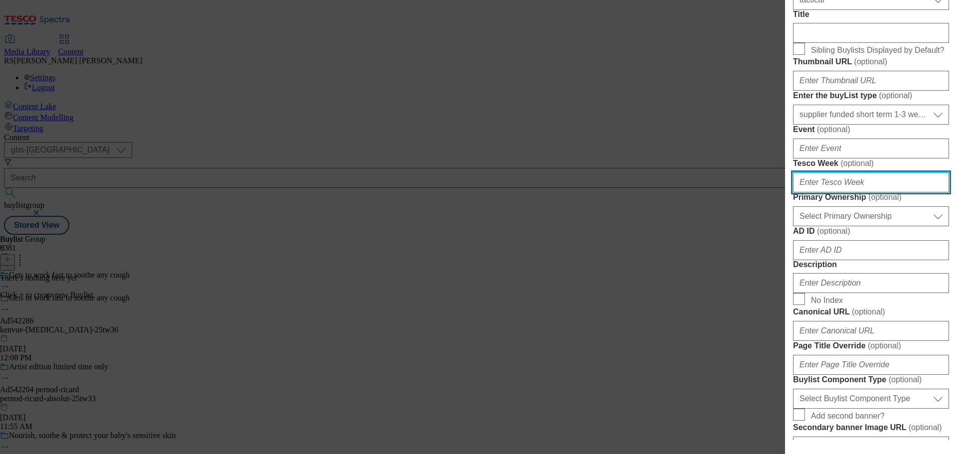
click at [841, 192] on input "Tesco Week ( optional )" at bounding box center [871, 182] width 156 height 20
type input "36"
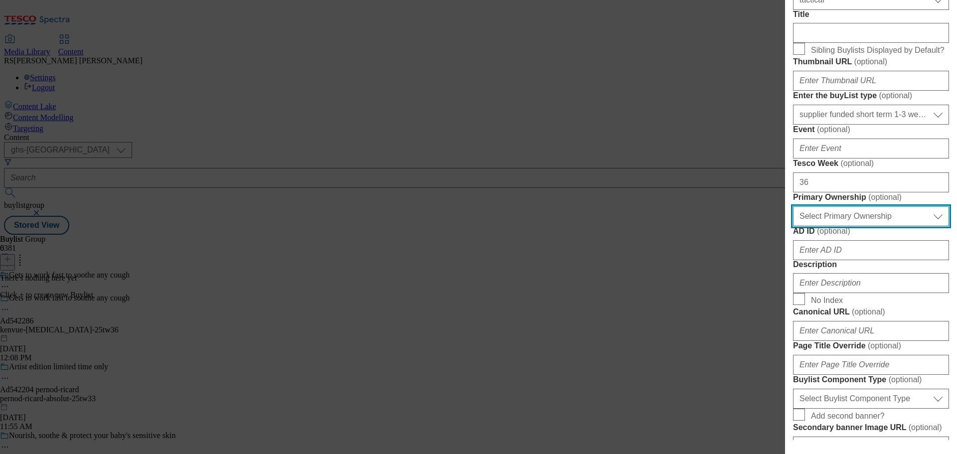
click at [844, 226] on select "Select Primary Ownership tesco dunnhumby" at bounding box center [871, 216] width 156 height 20
select select "dunnhumby"
click at [793, 226] on select "Select Primary Ownership tesco dunnhumby" at bounding box center [871, 216] width 156 height 20
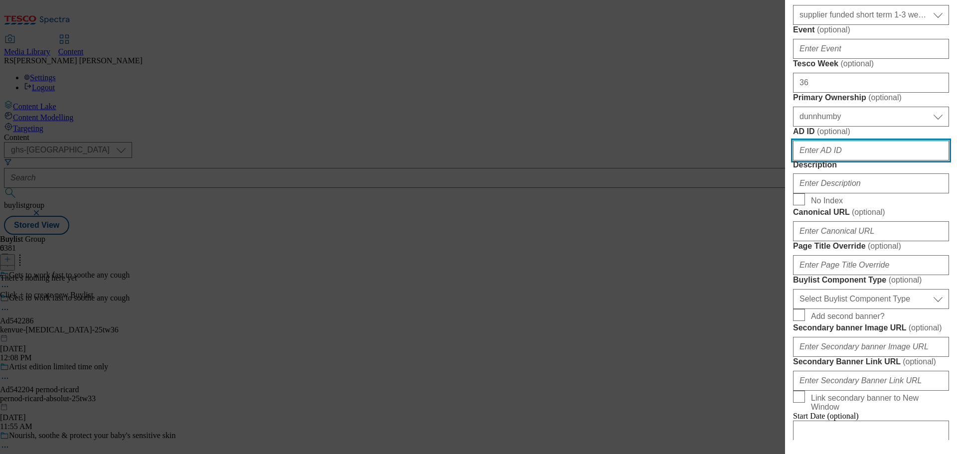
click at [849, 161] on input "AD ID ( optional )" at bounding box center [871, 151] width 156 height 20
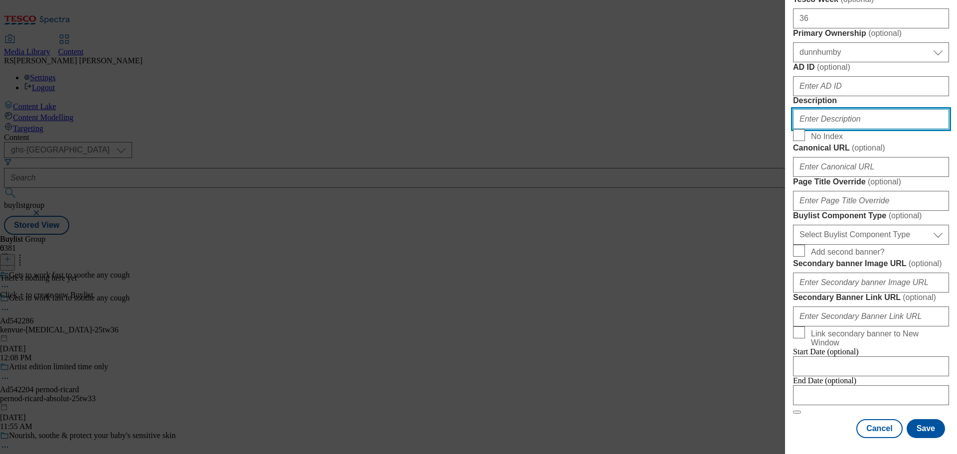
click at [870, 129] on input "Description" at bounding box center [871, 119] width 156 height 20
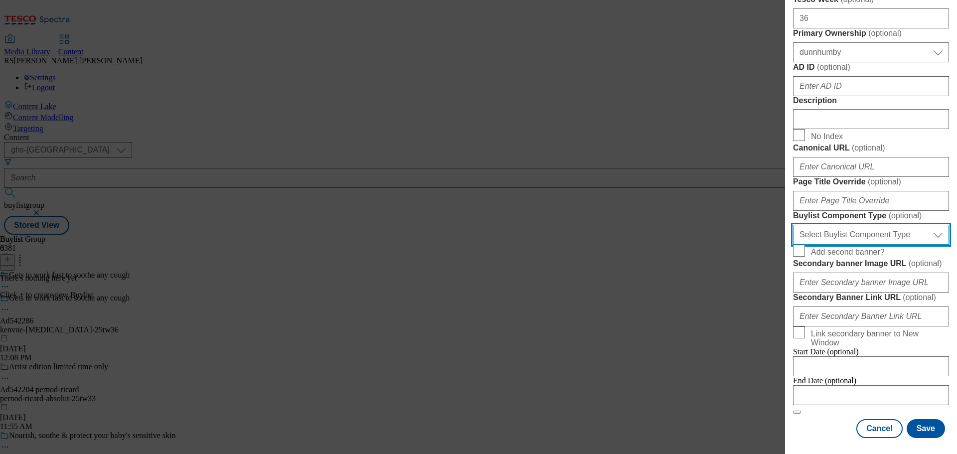
click at [882, 245] on select "Select Buylist Component Type Banner Competition Header Meal" at bounding box center [871, 235] width 156 height 20
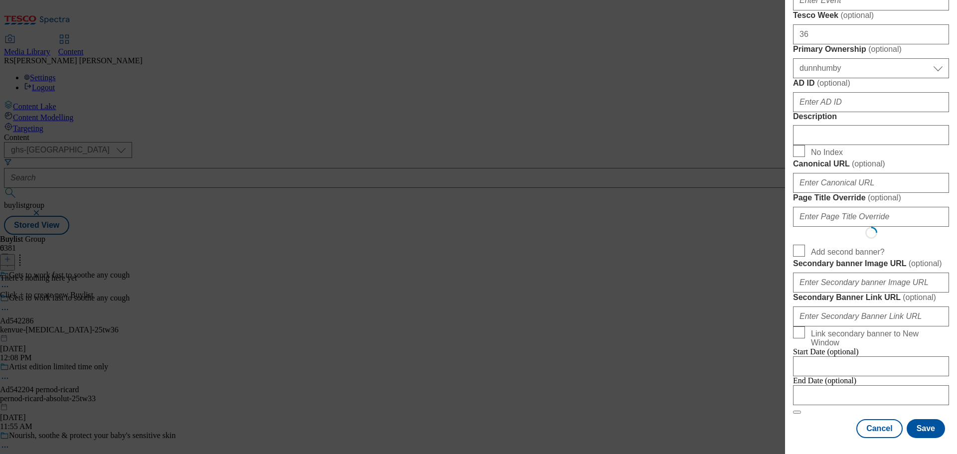
select select "Banner"
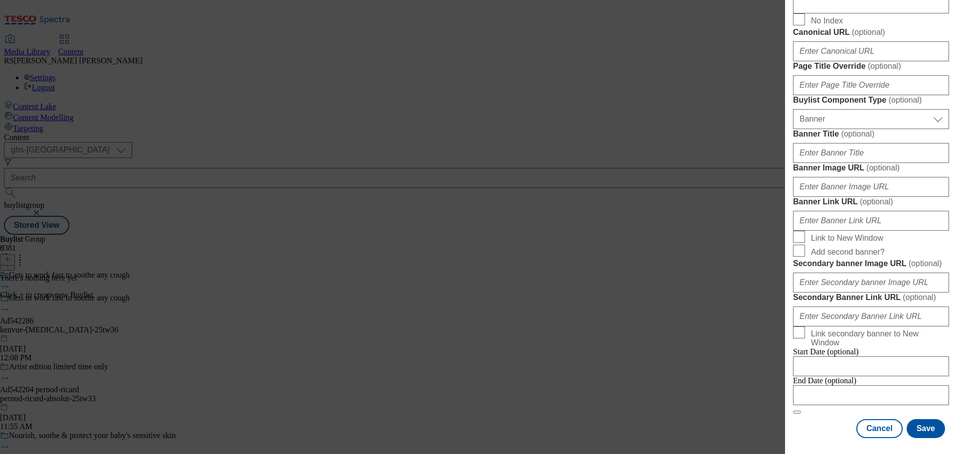
scroll to position [1005, 0]
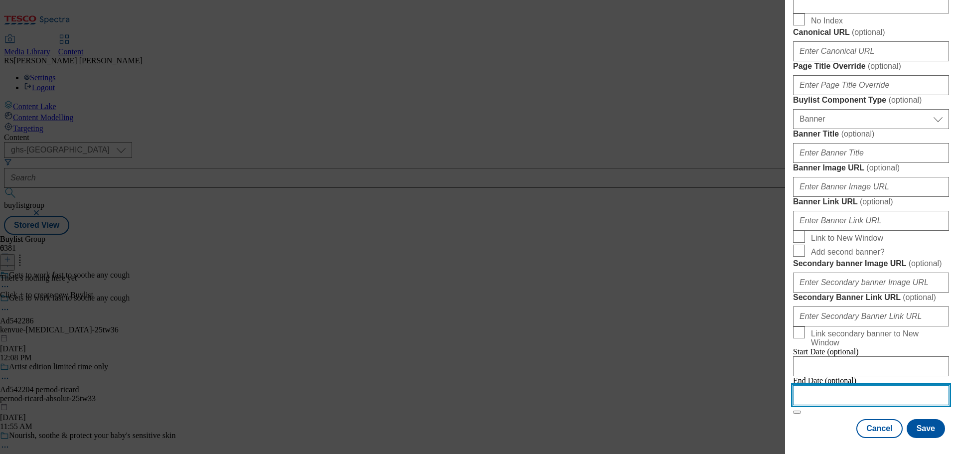
click at [835, 388] on input "Modal" at bounding box center [871, 395] width 156 height 20
select select "2025"
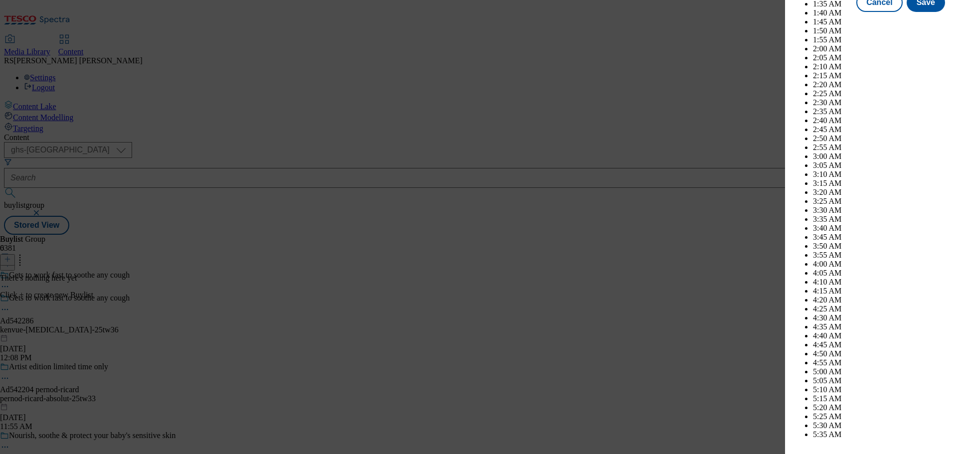
scroll to position [2666, 0]
select select "February"
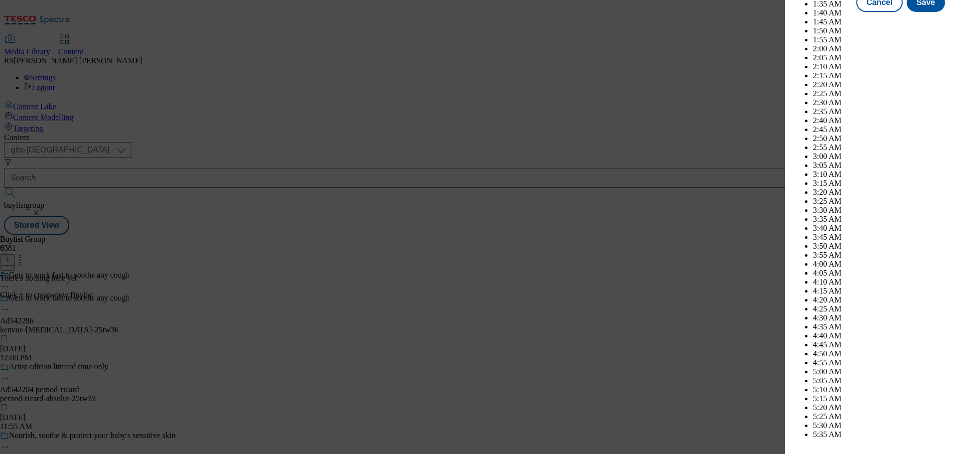
select select "2026"
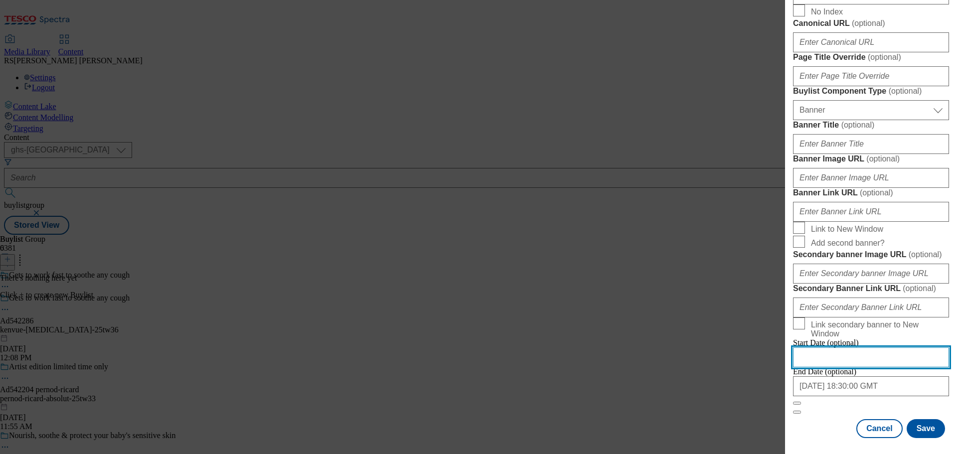
click at [940, 349] on input "Modal" at bounding box center [871, 357] width 156 height 20
select select "2025"
select select "September"
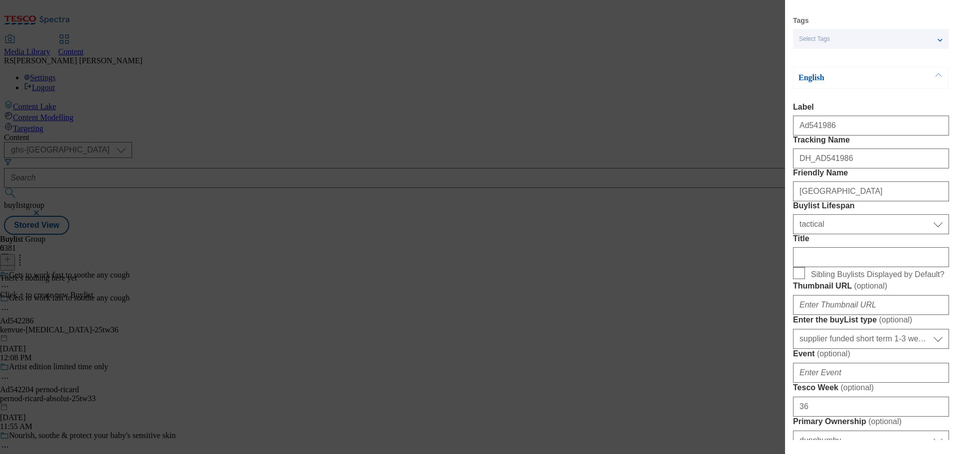
scroll to position [0, 0]
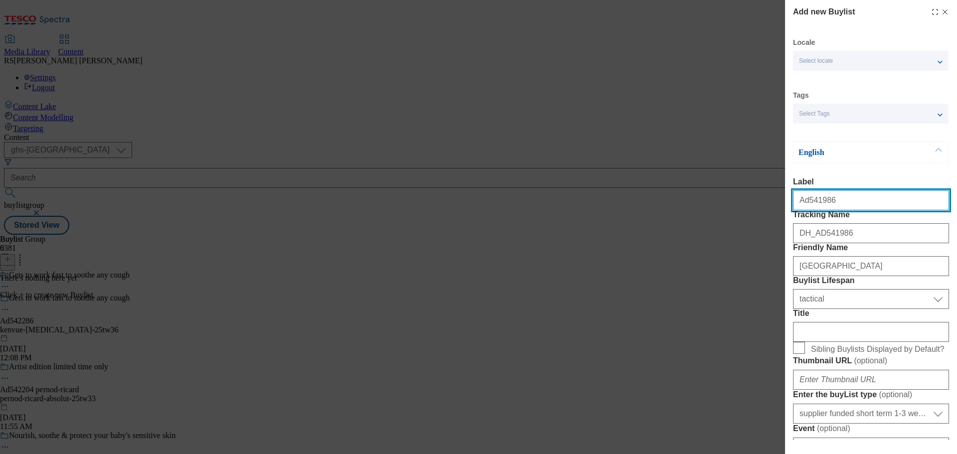
drag, startPoint x: 837, startPoint y: 203, endPoint x: 806, endPoint y: 214, distance: 33.1
click at [806, 210] on input "Ad541986" at bounding box center [871, 200] width 156 height 20
paste input "22"
type input "Ad542286"
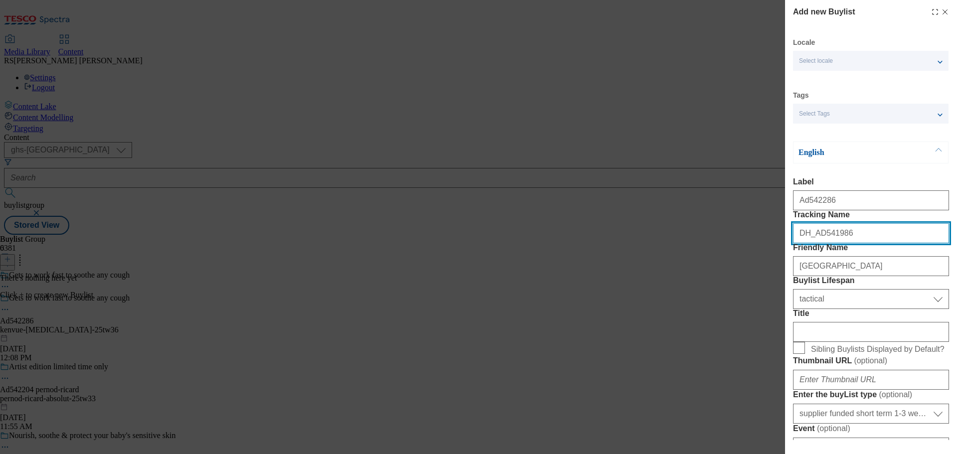
drag, startPoint x: 868, startPoint y: 257, endPoint x: 817, endPoint y: 262, distance: 51.6
click at [817, 243] on input "DH_AD541986" at bounding box center [871, 233] width 156 height 20
paste input "22"
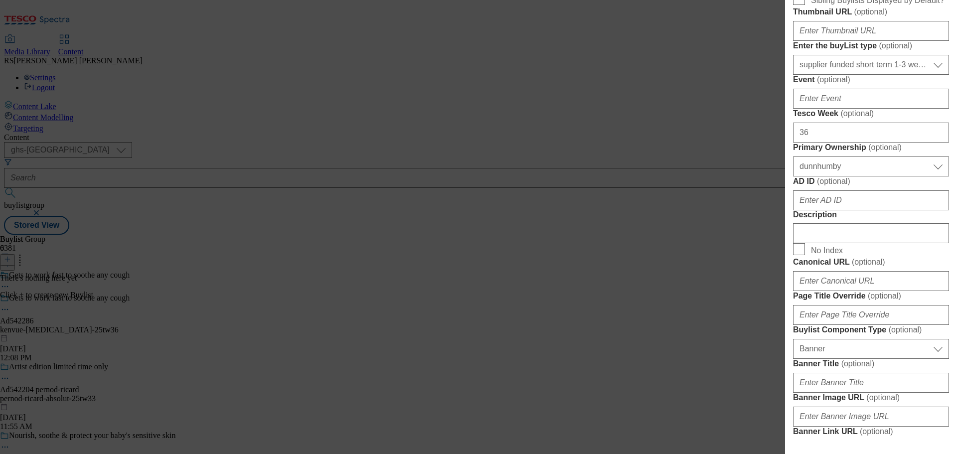
type input "DH_AD542286"
click at [844, 210] on input "AD ID ( optional )" at bounding box center [871, 200] width 156 height 20
paste input "542286"
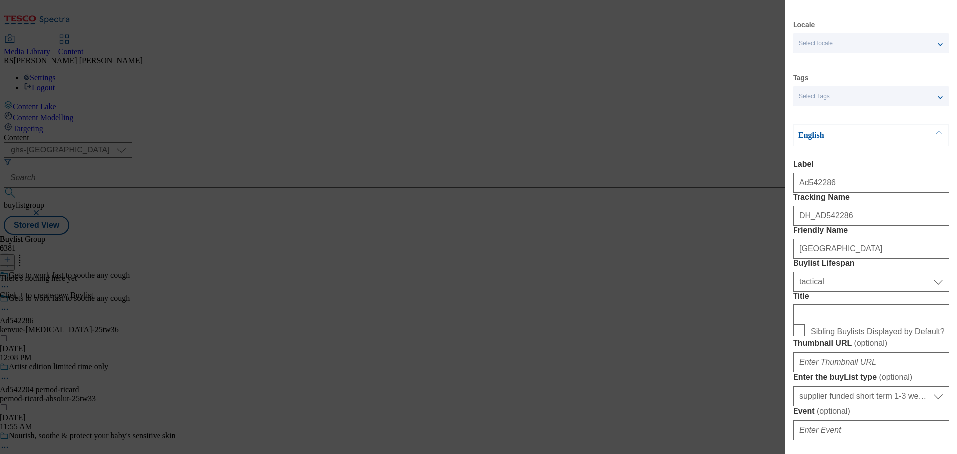
scroll to position [0, 0]
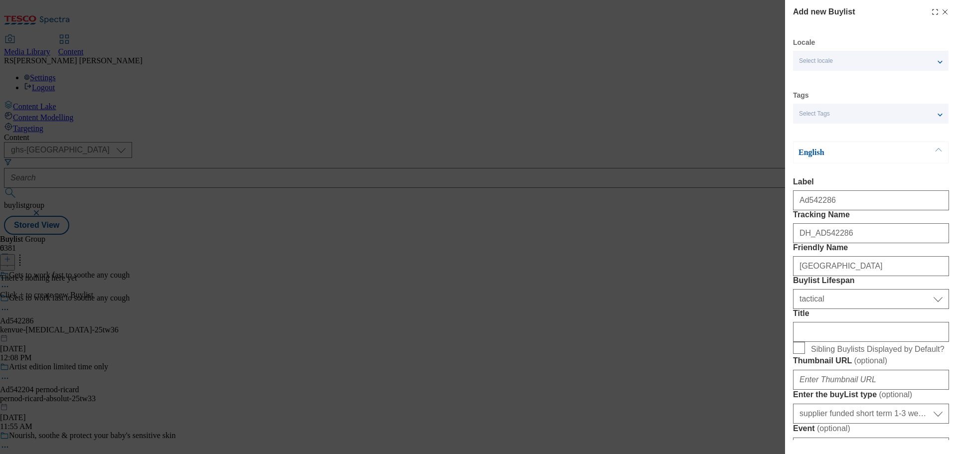
type input "542286"
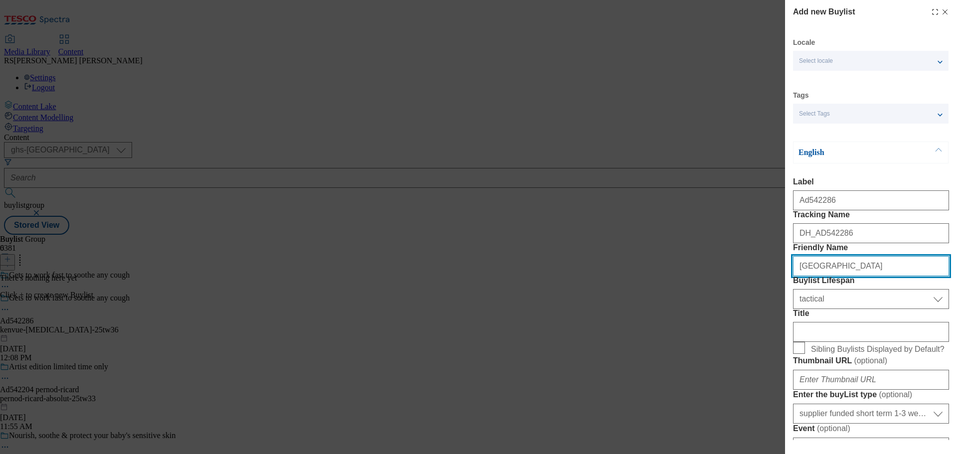
click at [878, 276] on input "[GEOGRAPHIC_DATA]" at bounding box center [871, 266] width 156 height 20
drag, startPoint x: 886, startPoint y: 306, endPoint x: 780, endPoint y: 289, distance: 107.9
click at [780, 289] on div "Add new Buylist Locale Select locale English Welsh Tags Select Tags fnf marketp…" at bounding box center [478, 227] width 957 height 454
paste input "kenvue-benylin"
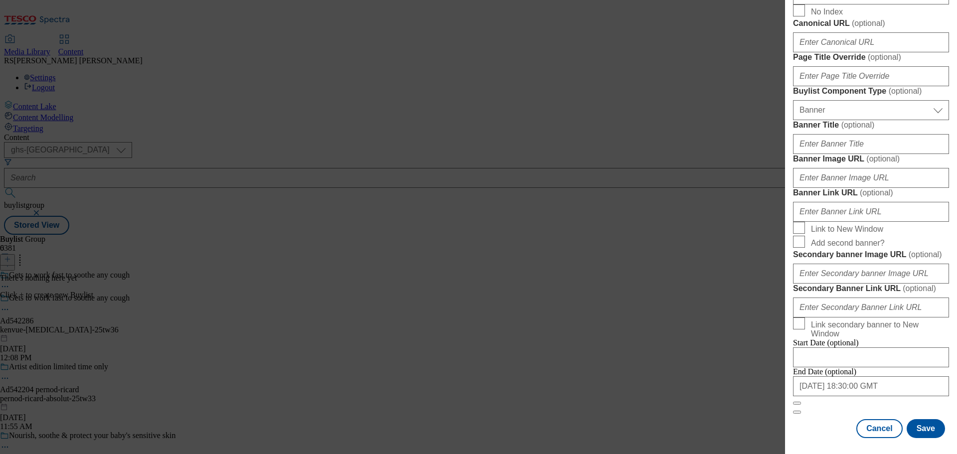
scroll to position [1005, 0]
type input "kenvue-benylin"
click at [920, 423] on button "Save" at bounding box center [926, 428] width 38 height 19
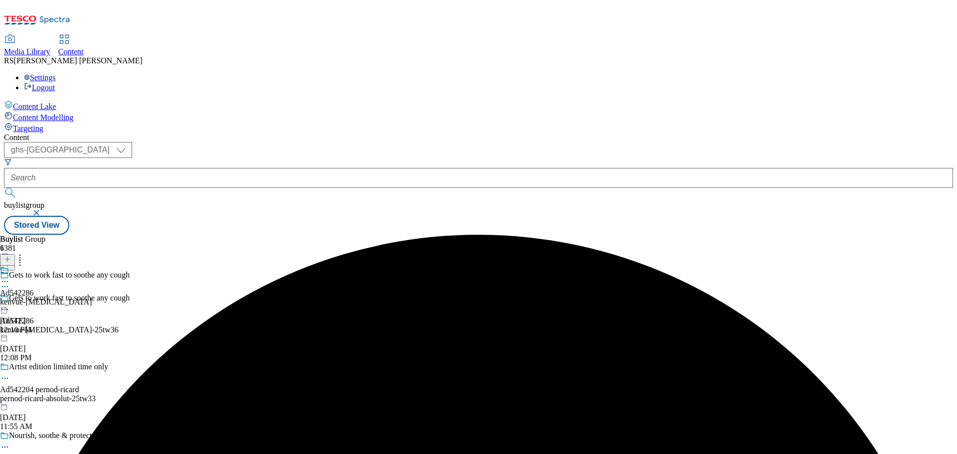
click at [92, 298] on div "kenvue-benylin" at bounding box center [46, 302] width 92 height 9
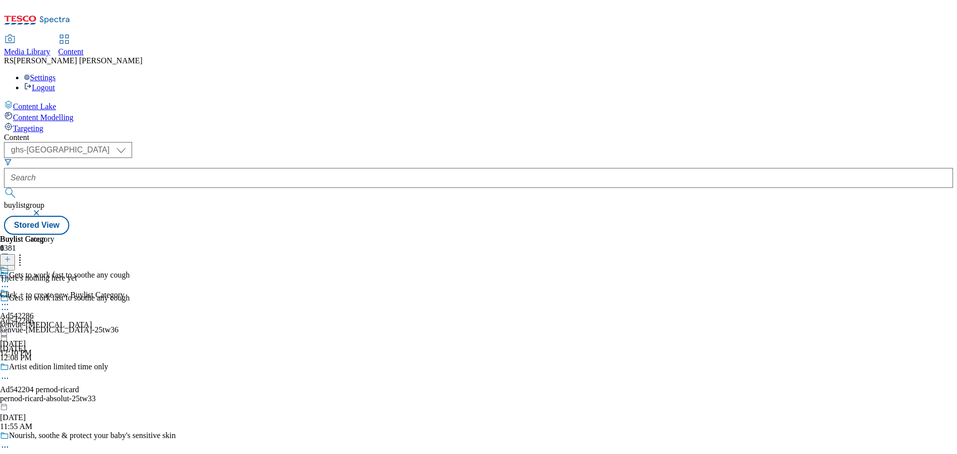
click at [11, 256] on icon at bounding box center [7, 259] width 7 height 7
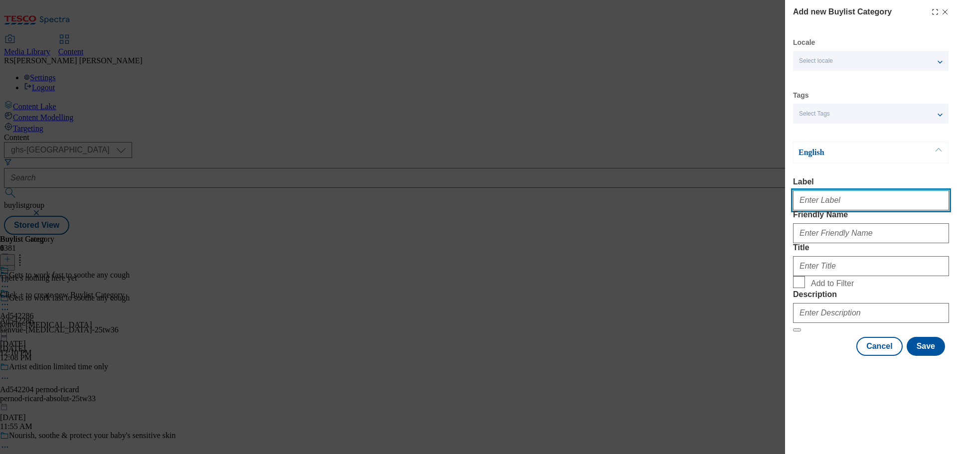
click at [830, 199] on input "Label" at bounding box center [871, 200] width 156 height 20
paste input "Ad541986"
type input "Ad541986"
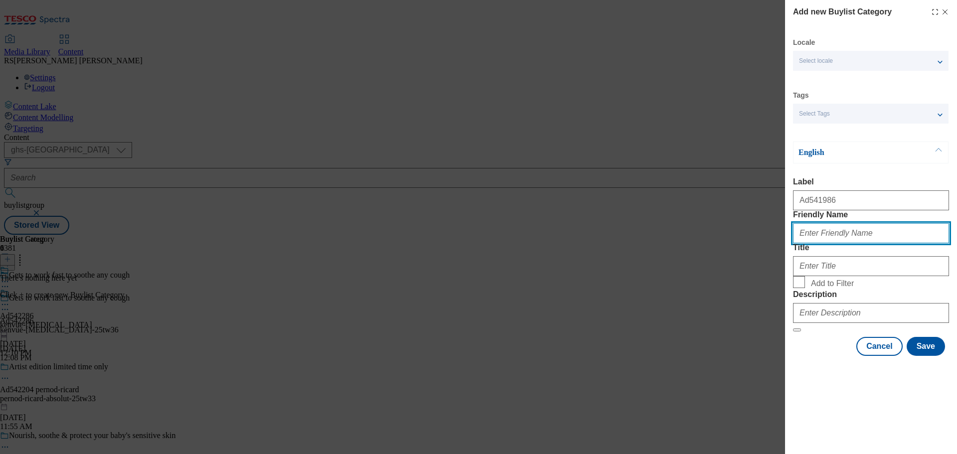
click at [813, 243] on input "Friendly Name" at bounding box center [871, 233] width 156 height 20
paste input "[GEOGRAPHIC_DATA]"
type input "[GEOGRAPHIC_DATA]"
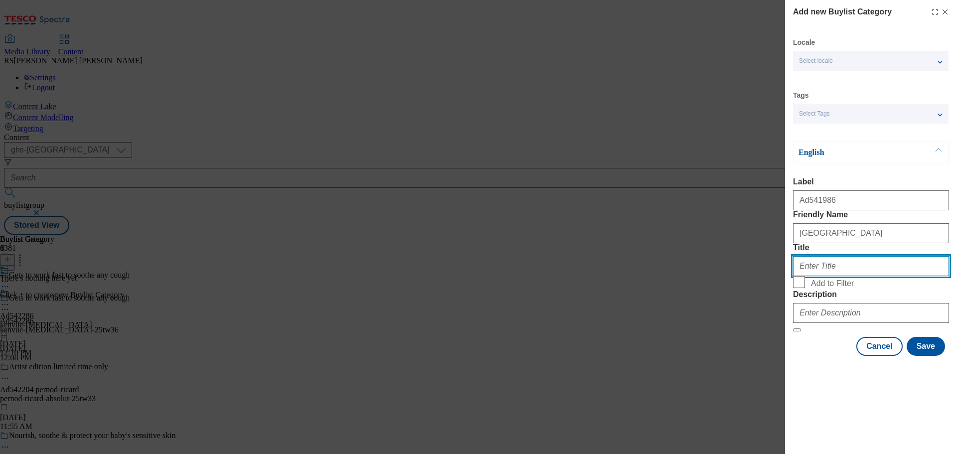
click at [816, 276] on input "Title" at bounding box center [871, 266] width 156 height 20
paste input "[GEOGRAPHIC_DATA]"
type input "[GEOGRAPHIC_DATA]"
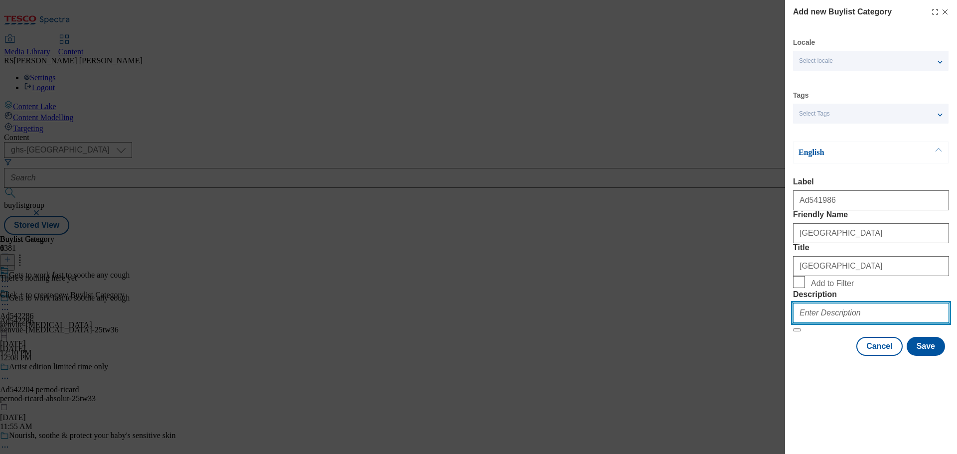
click at [824, 323] on input "Description" at bounding box center [871, 313] width 156 height 20
paste input "Centrum [MEDICAL_DATA] Boost Multivitamin Supplement, 30 tablets"
type input "Centrum [MEDICAL_DATA] Boost Multivitamin Supplement, 30 tablets"
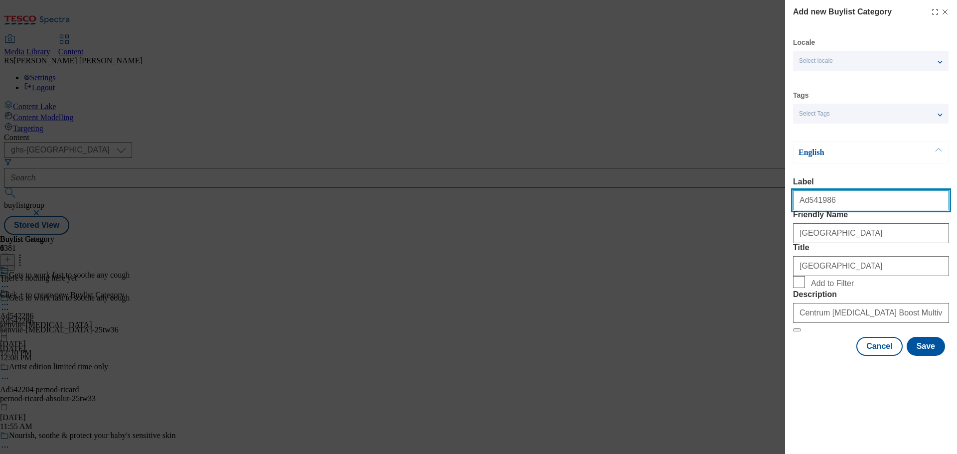
drag, startPoint x: 843, startPoint y: 207, endPoint x: 805, endPoint y: 214, distance: 38.5
click at [805, 210] on input "Ad541986" at bounding box center [871, 200] width 156 height 20
paste input "22"
type input "Ad542286"
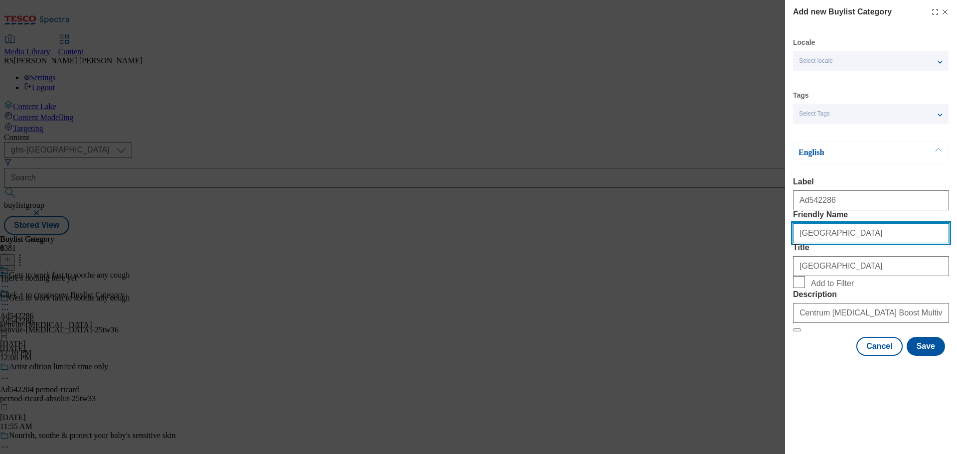
drag, startPoint x: 859, startPoint y: 250, endPoint x: 866, endPoint y: 253, distance: 7.6
click at [860, 243] on input "[GEOGRAPHIC_DATA]" at bounding box center [871, 233] width 156 height 20
drag, startPoint x: 871, startPoint y: 254, endPoint x: 760, endPoint y: 254, distance: 111.2
click at [760, 254] on div "Add new Buylist Category Locale Select locale English Welsh Tags Select Tags fn…" at bounding box center [478, 227] width 957 height 454
paste input "kenvue-benylin"
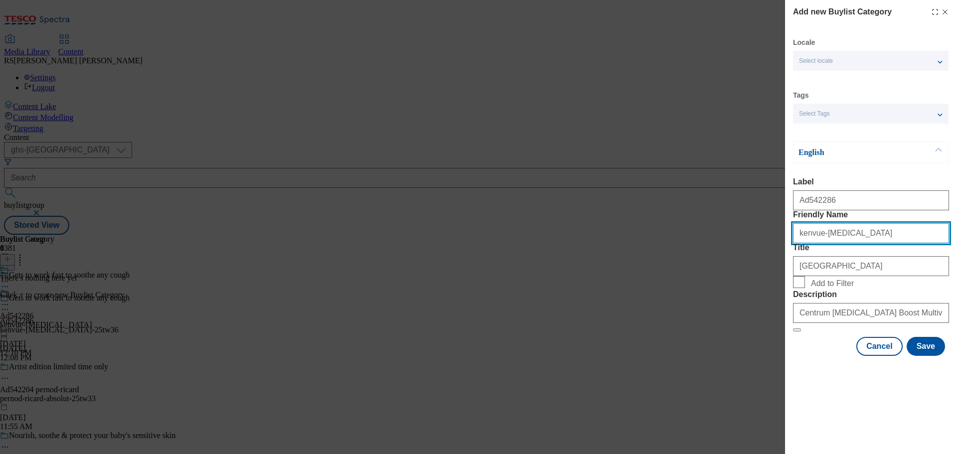
type input "kenvue-benylin"
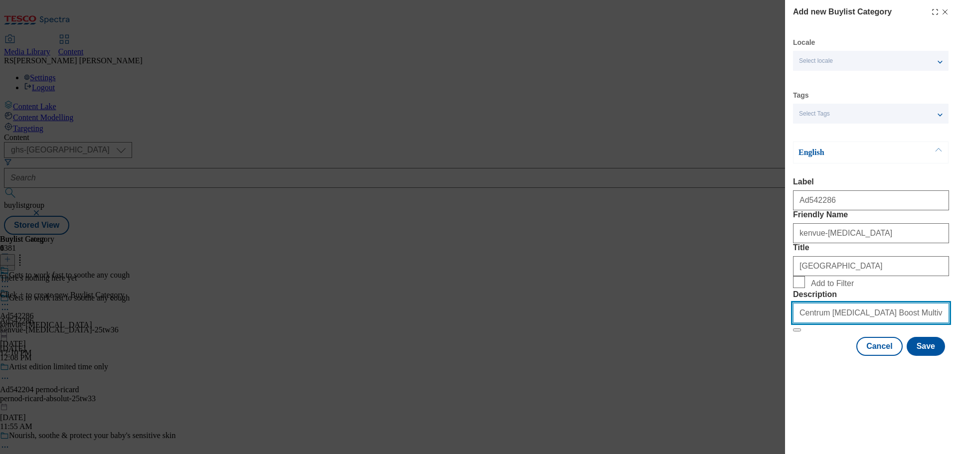
click at [883, 323] on input "Centrum [MEDICAL_DATA] Boost Multivitamin Supplement, 30 tablets" at bounding box center [871, 313] width 156 height 20
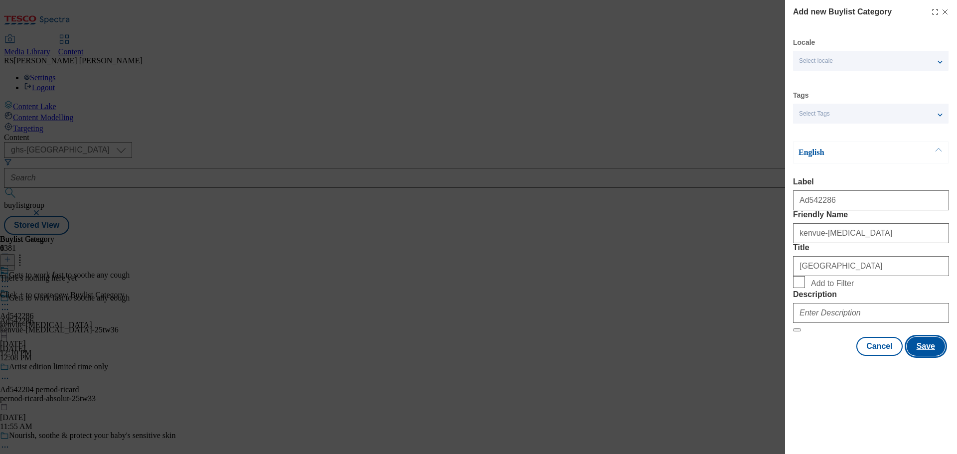
click at [926, 356] on button "Save" at bounding box center [926, 346] width 38 height 19
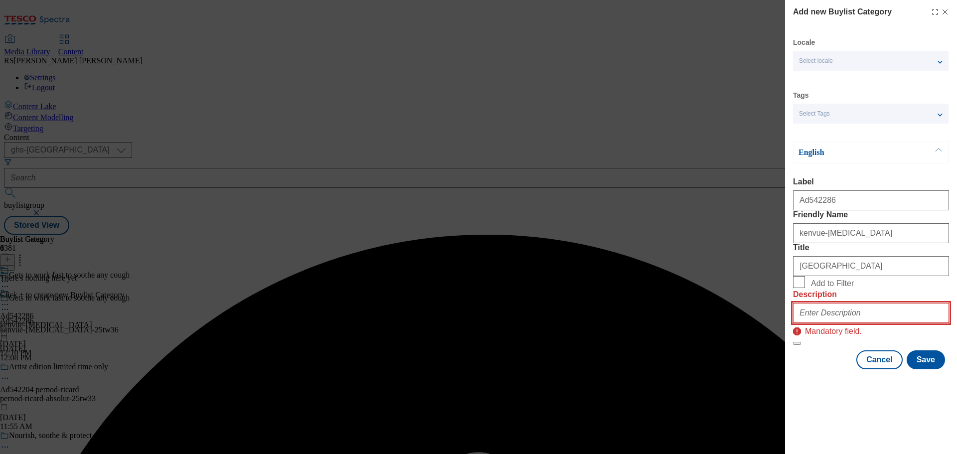
click at [851, 323] on input "Description" at bounding box center [871, 313] width 156 height 20
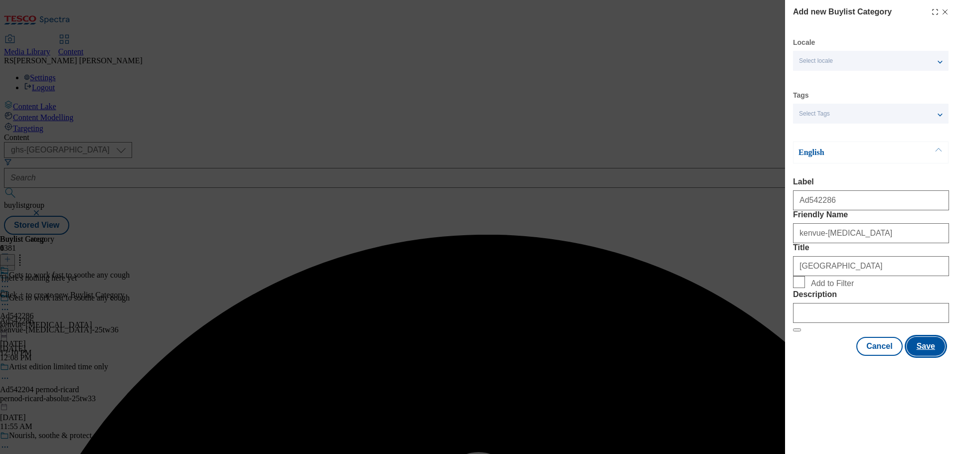
click at [925, 356] on button "Save" at bounding box center [926, 346] width 38 height 19
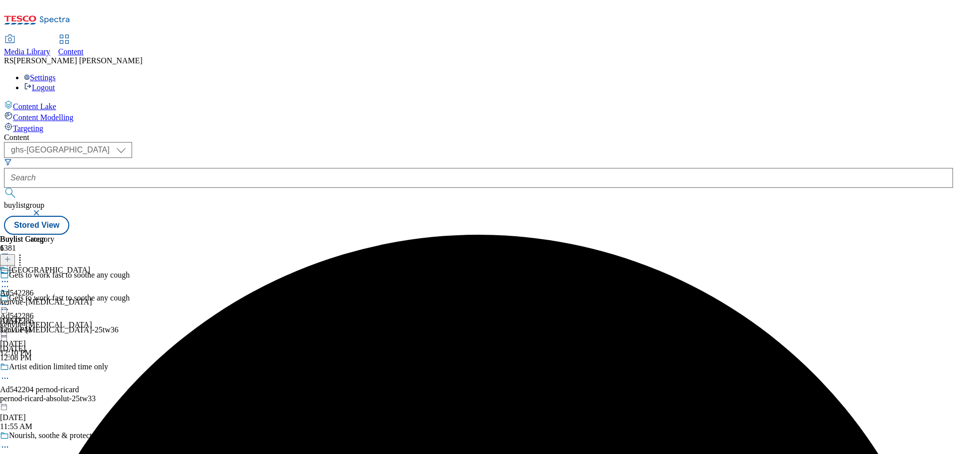
click at [92, 298] on div "kenvue-benylin" at bounding box center [46, 302] width 92 height 9
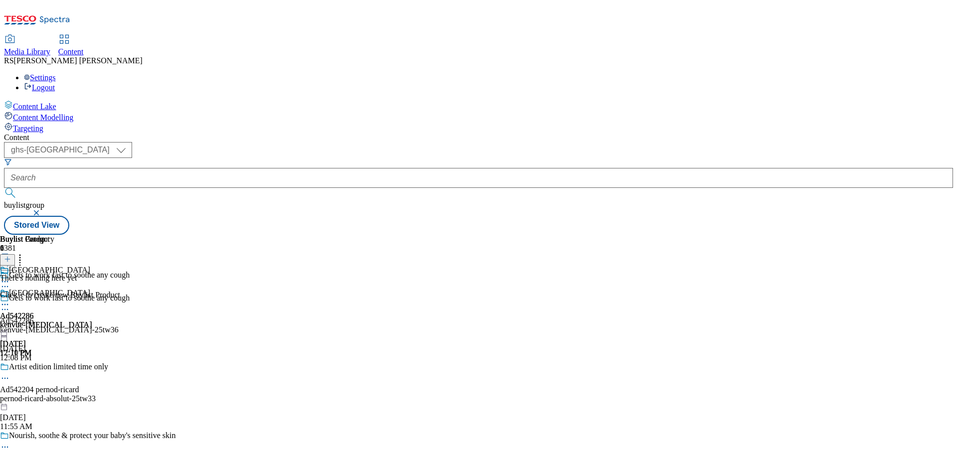
click at [7, 257] on line at bounding box center [7, 259] width 0 height 5
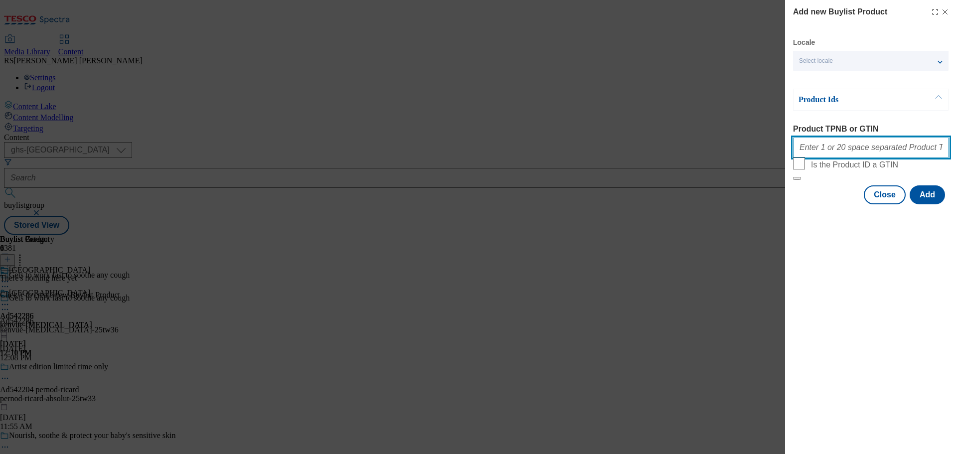
click at [830, 152] on input "Product TPNB or GTIN" at bounding box center [871, 148] width 156 height 20
paste input "83717662 85468780 61768438 83717662 51506839 63846016 70663548, 83717662 854687…"
type input "83717662 85468780 61768438 83717662 51506839 63846016 70663548, 83717662 854687…"
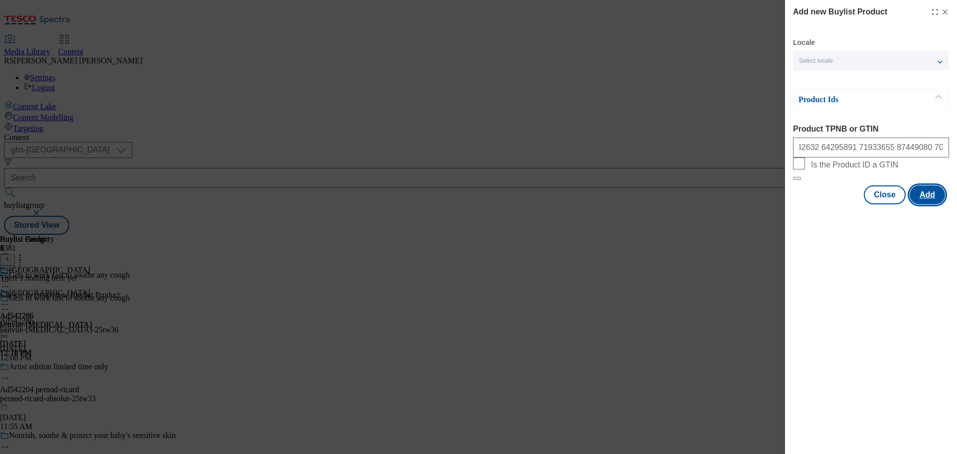
click at [939, 204] on button "Add" at bounding box center [927, 194] width 35 height 19
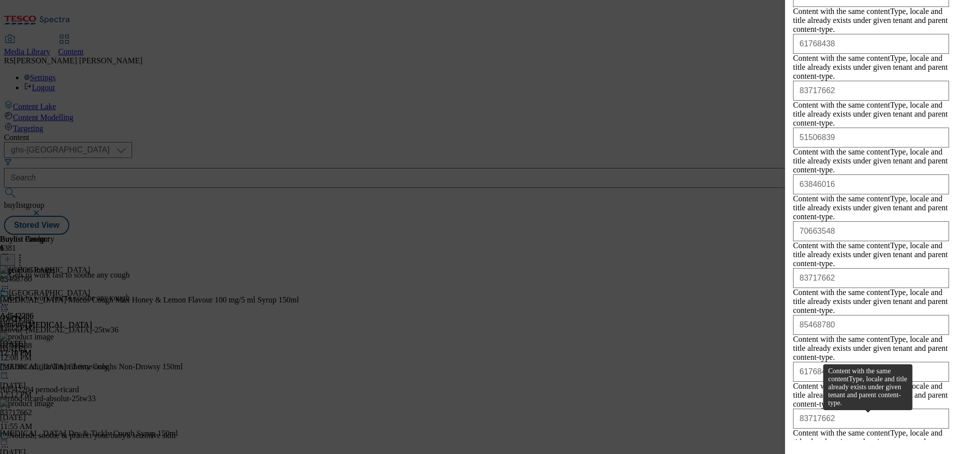
scroll to position [13465, 0]
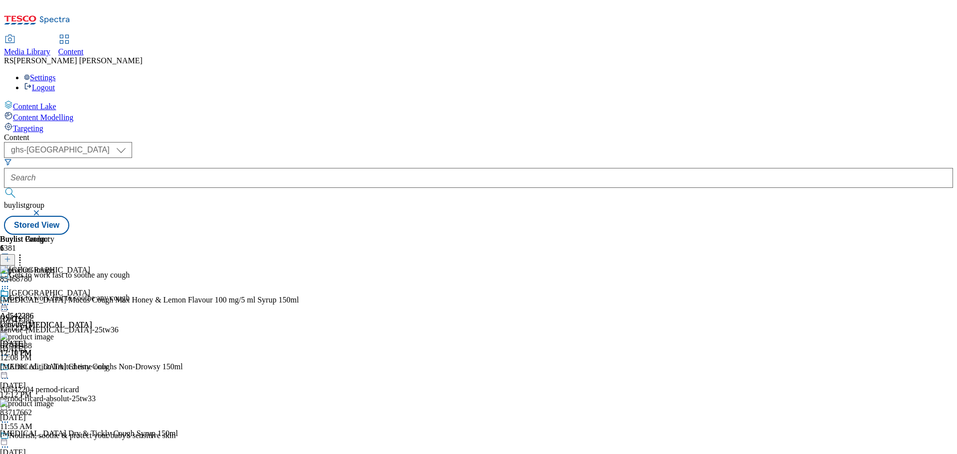
scroll to position [0, 0]
click at [10, 305] on icon at bounding box center [5, 310] width 10 height 10
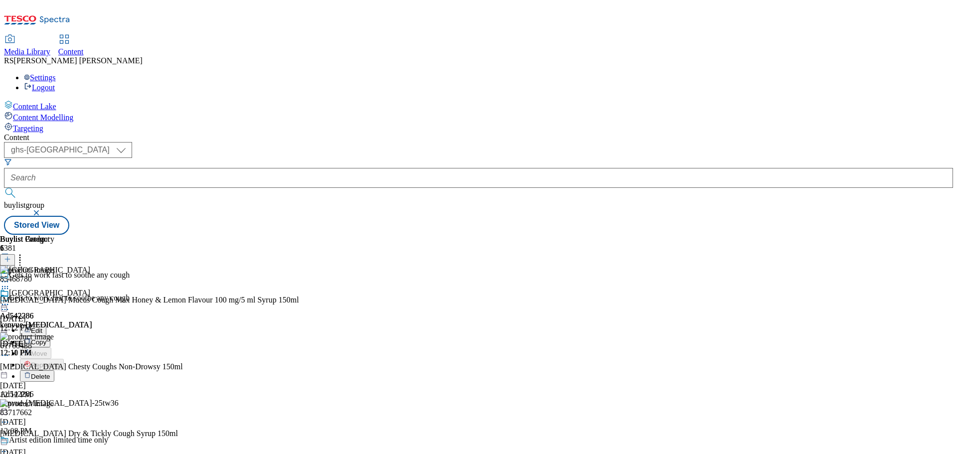
click at [46, 325] on button "Edit" at bounding box center [33, 330] width 26 height 11
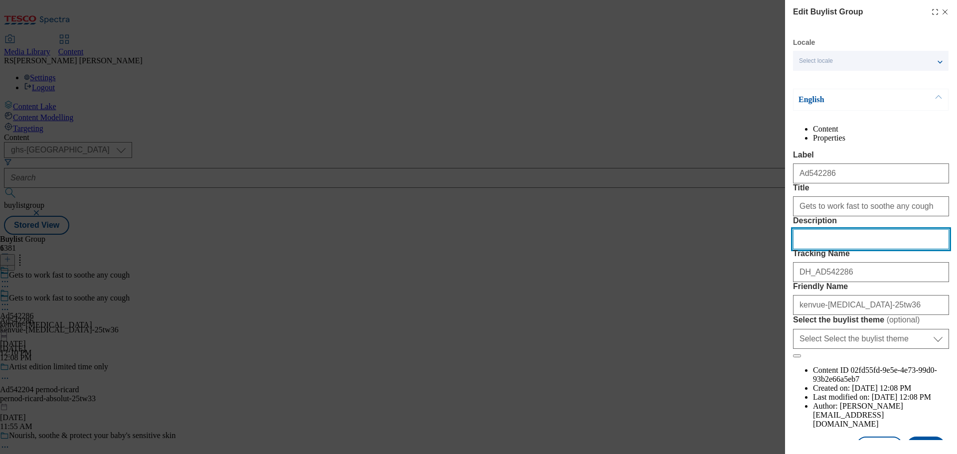
click at [837, 249] on input "Description" at bounding box center [871, 239] width 156 height 20
paste input "Benylin Mucus Cough Max Honey & Lemon Flavour 100 mg/5 ml Syrup 150ml"
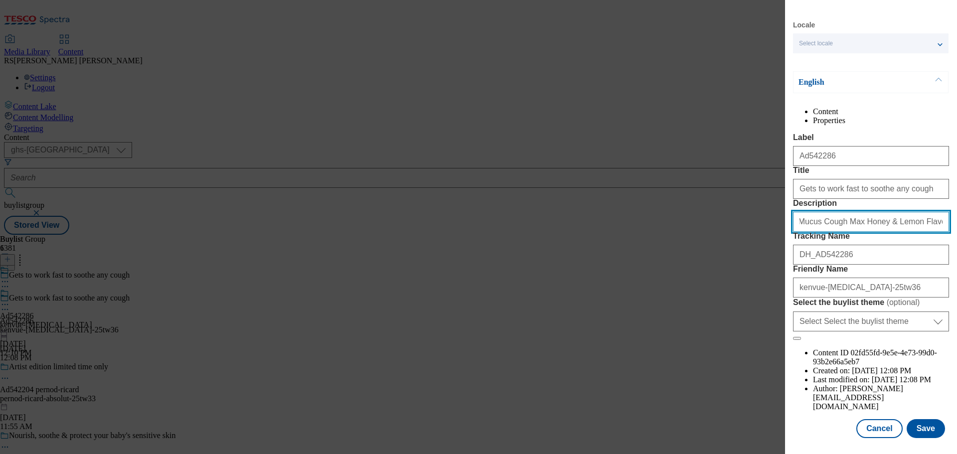
scroll to position [55, 0]
type input "Benylin Mucus Cough Max Honey & Lemon Flavour 100 mg/5 ml Syrup 150ml"
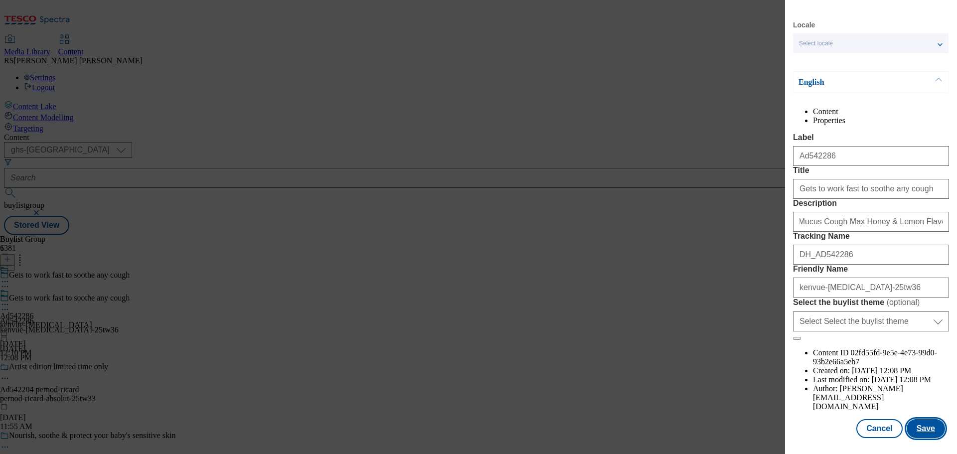
click at [925, 424] on button "Save" at bounding box center [926, 428] width 38 height 19
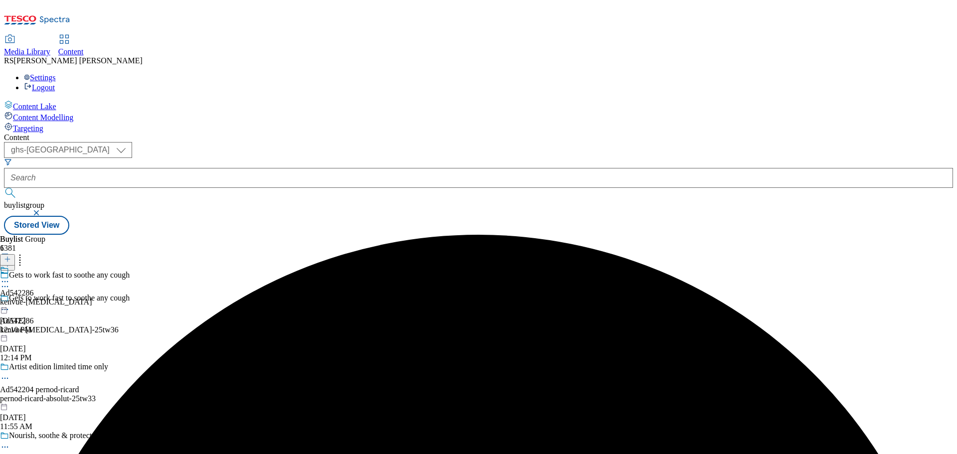
click at [10, 277] on icon at bounding box center [5, 282] width 10 height 10
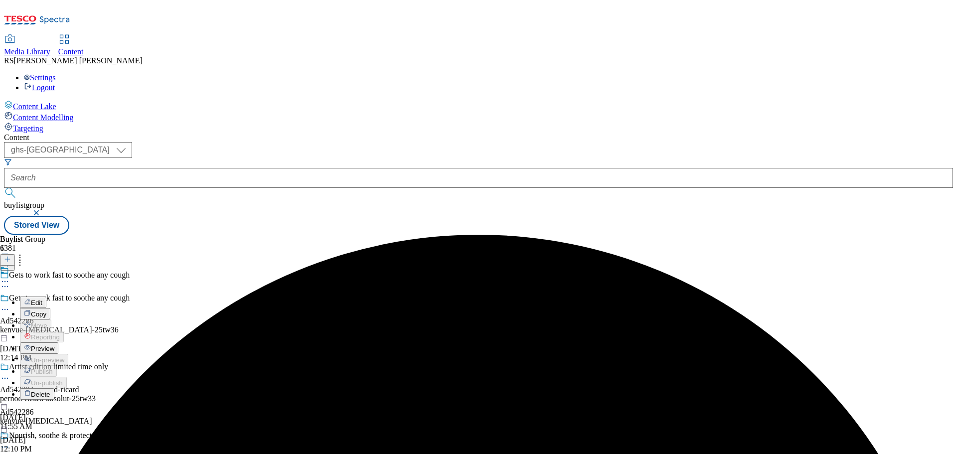
click at [46, 297] on button "Edit" at bounding box center [33, 302] width 26 height 11
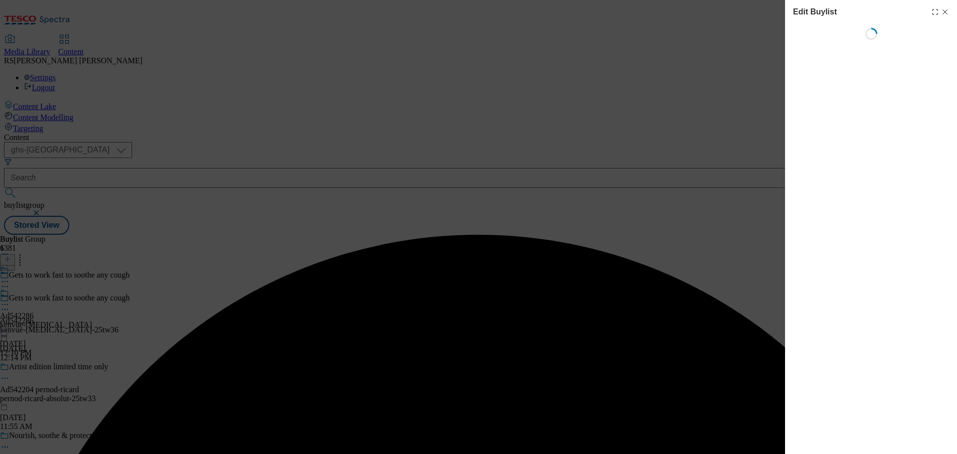
select select "tactical"
select select "supplier funded short term 1-3 weeks"
select select "dunnhumby"
select select "Banner"
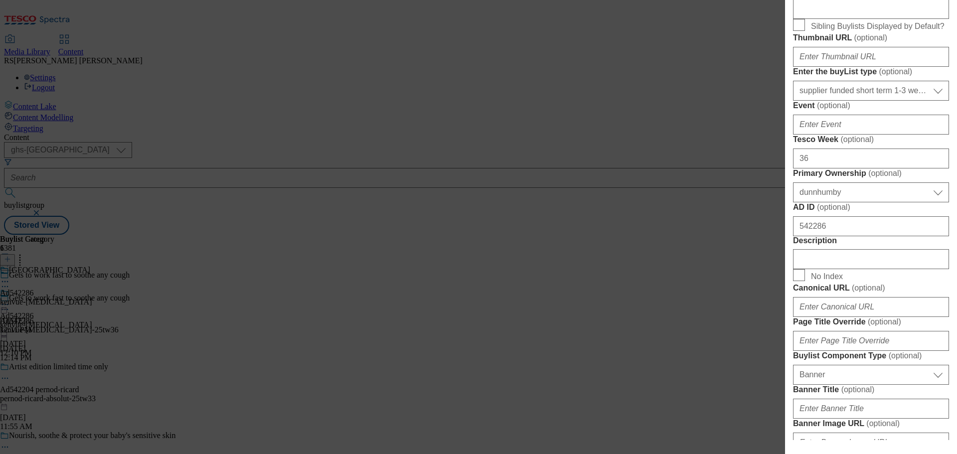
scroll to position [499, 0]
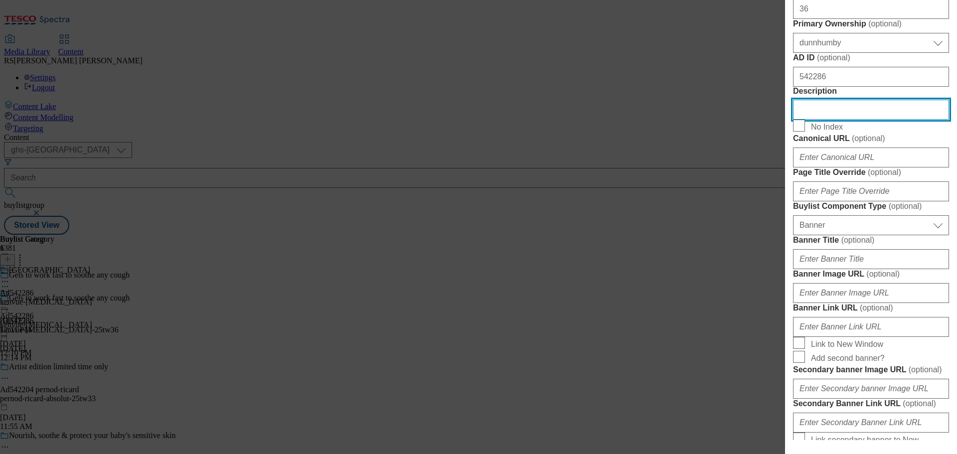
click at [876, 120] on input "Description" at bounding box center [871, 110] width 156 height 20
paste input "Benylin Mucus Cough Max Honey & Lemon Flavour 100 mg/5 ml Syrup 150ml"
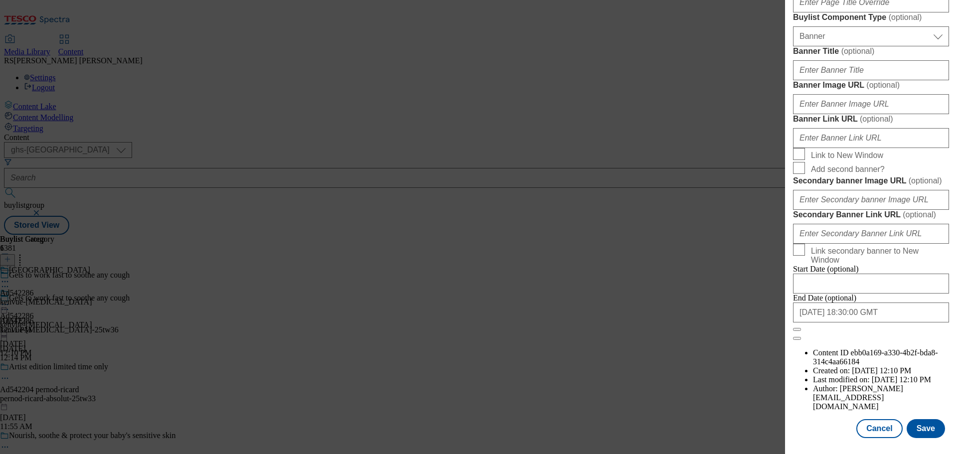
scroll to position [1049, 0]
type input "Benylin Mucus Cough Max Honey & Lemon Flavour 100 mg/5 ml Syrup 150ml"
click at [914, 425] on button "Save" at bounding box center [926, 428] width 38 height 19
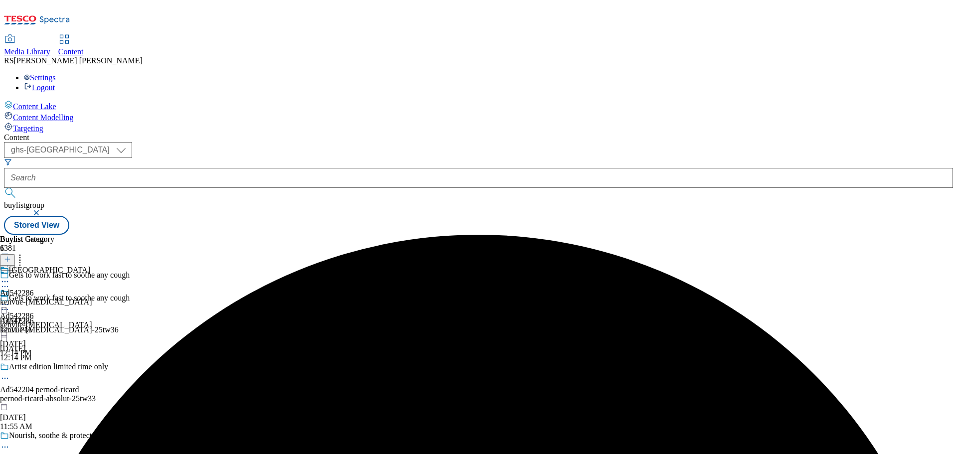
click at [10, 277] on icon at bounding box center [5, 282] width 10 height 10
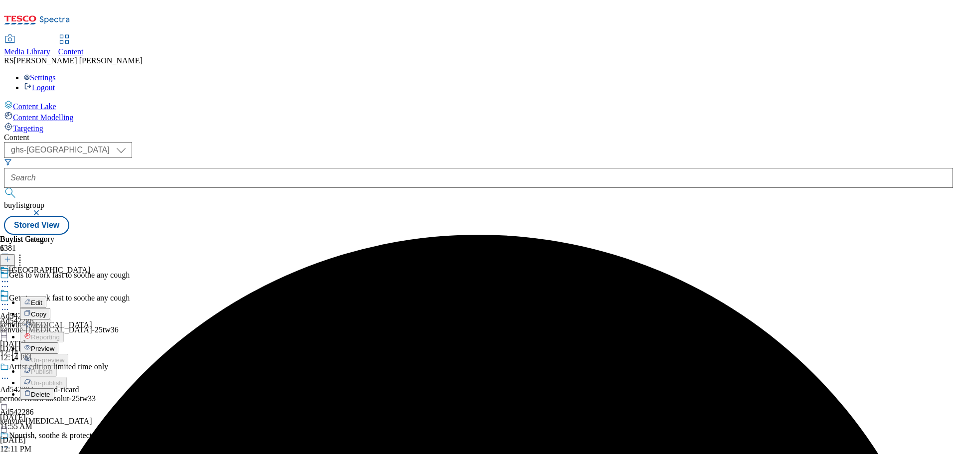
click at [46, 297] on button "Edit" at bounding box center [33, 302] width 26 height 11
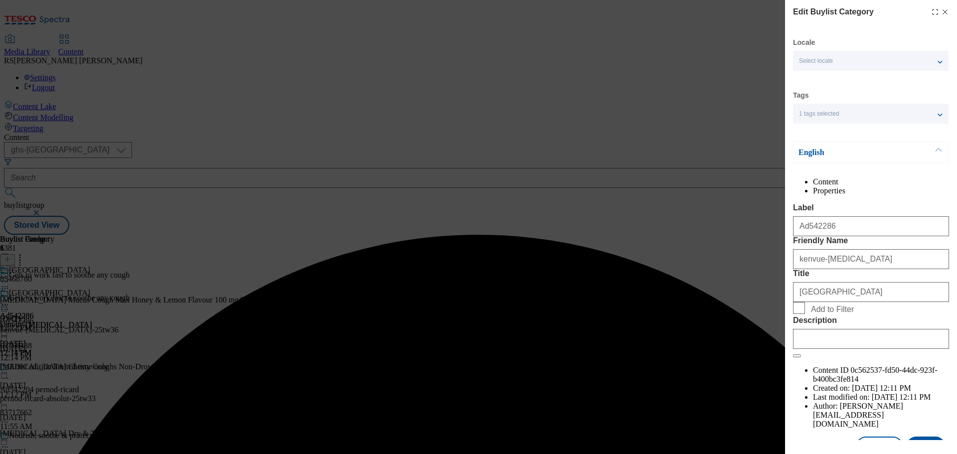
scroll to position [36, 0]
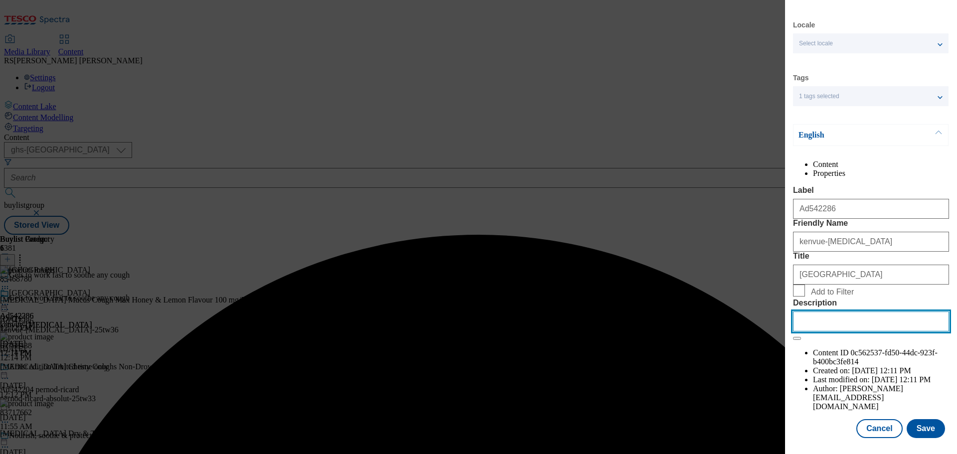
click at [837, 332] on input "Description" at bounding box center [871, 322] width 156 height 20
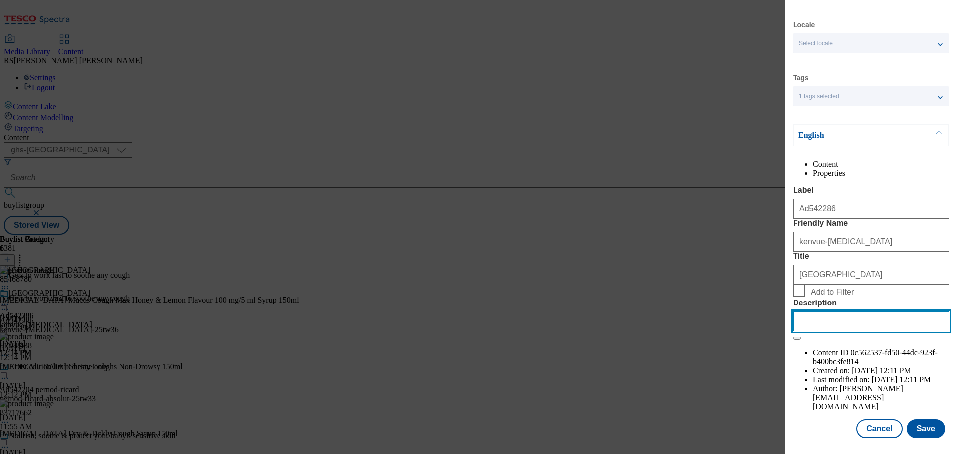
paste input "Benylin Mucus Cough Max Honey & Lemon Flavour 100 mg/5 ml Syrup 150ml"
type input "Benylin Mucus Cough Max Honey & Lemon Flavour 100 mg/5 ml Syrup 150ml"
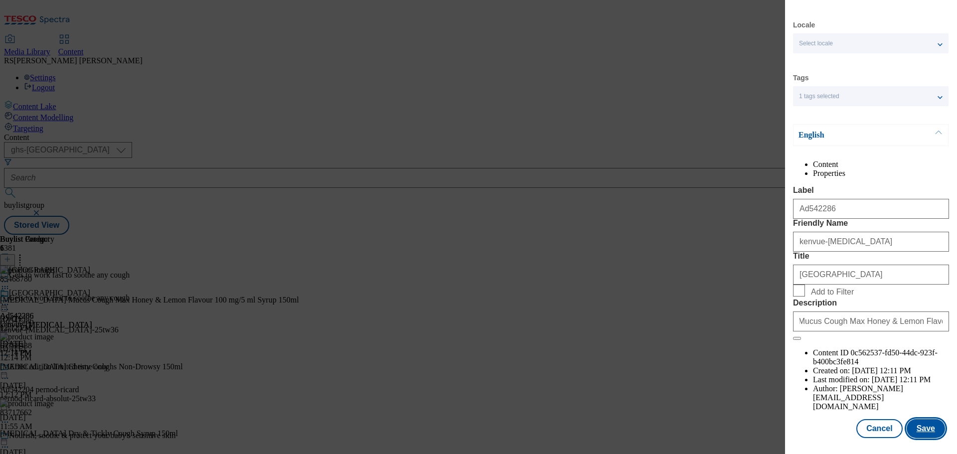
click at [910, 427] on button "Save" at bounding box center [926, 428] width 38 height 19
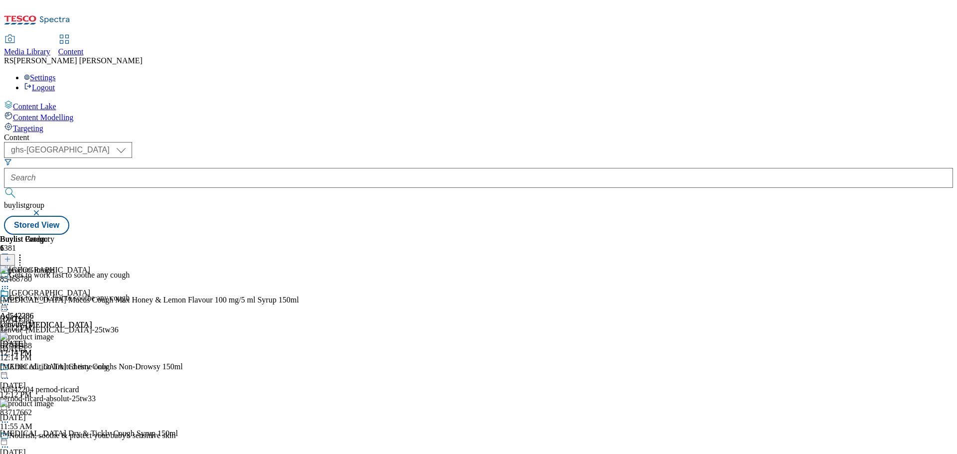
click at [10, 300] on icon at bounding box center [5, 305] width 10 height 10
click at [54, 368] on span "Preview" at bounding box center [42, 371] width 23 height 7
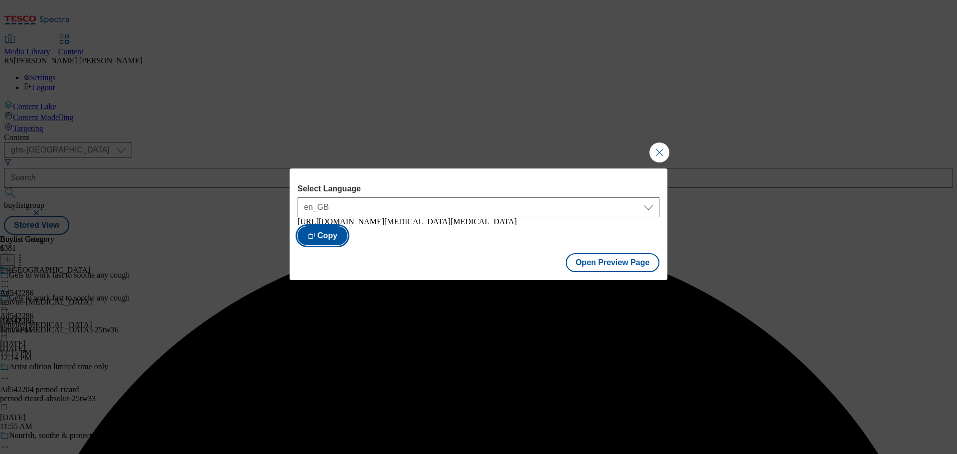
click at [347, 243] on button "Copy" at bounding box center [323, 235] width 50 height 19
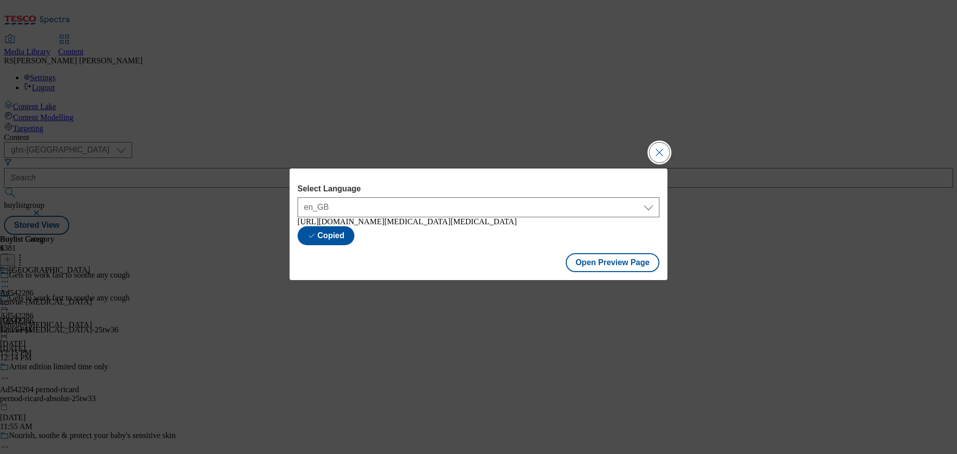
click at [664, 152] on button "Close Modal" at bounding box center [660, 153] width 20 height 20
